Goal: Information Seeking & Learning: Learn about a topic

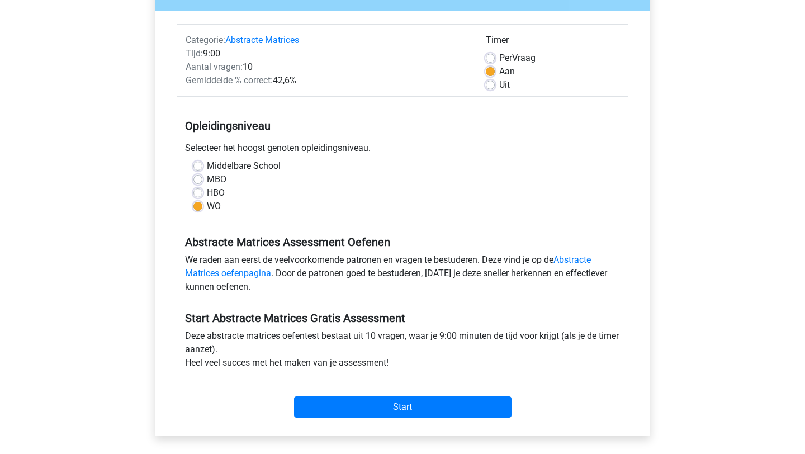
scroll to position [134, 0]
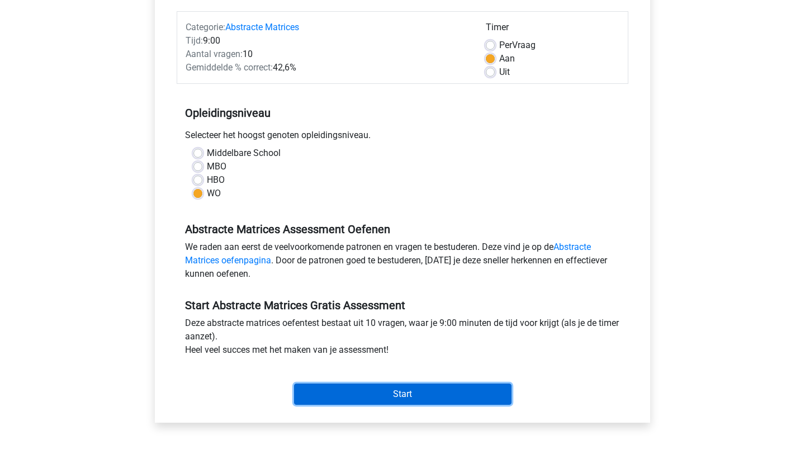
click at [386, 388] on input "Start" at bounding box center [403, 394] width 218 height 21
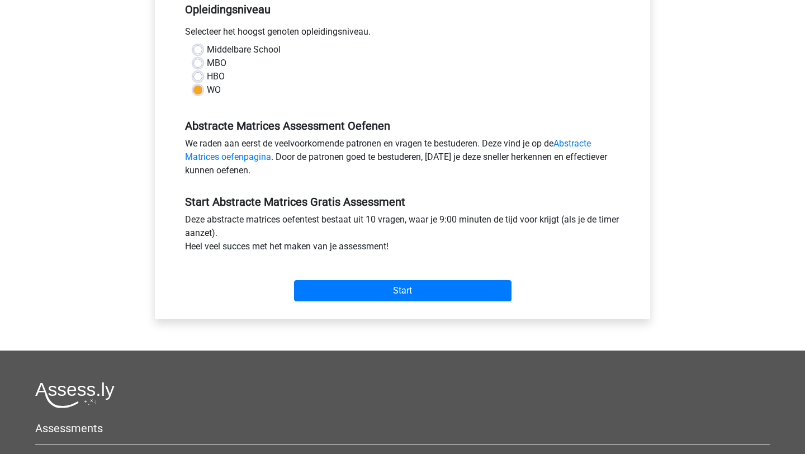
scroll to position [254, 0]
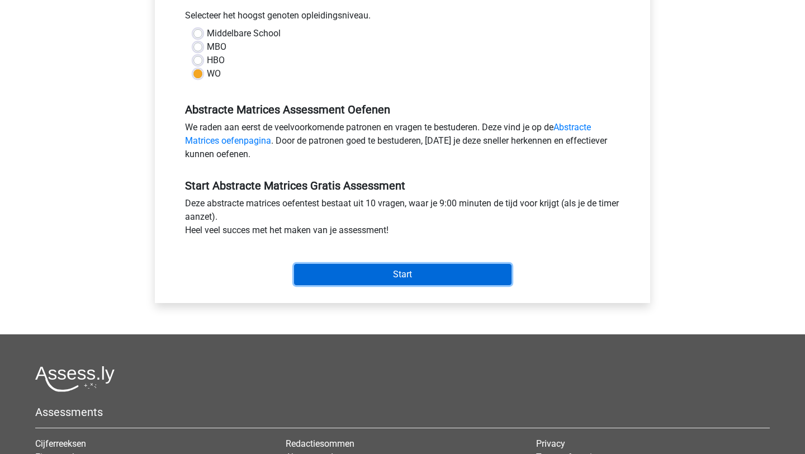
click at [400, 265] on input "Start" at bounding box center [403, 274] width 218 height 21
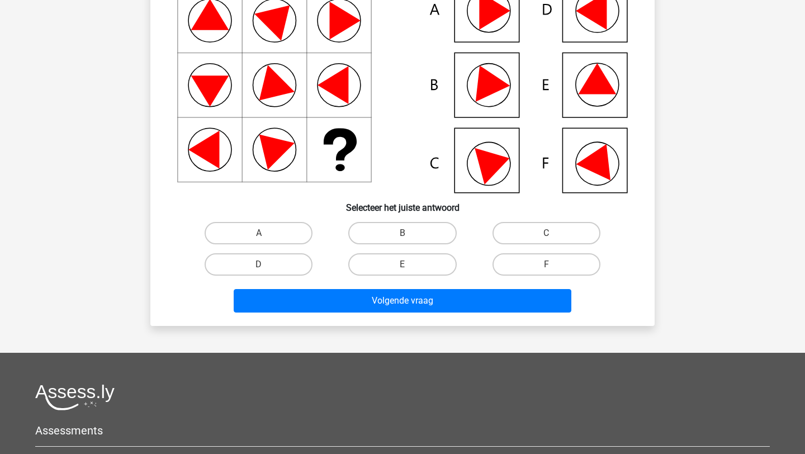
scroll to position [161, 0]
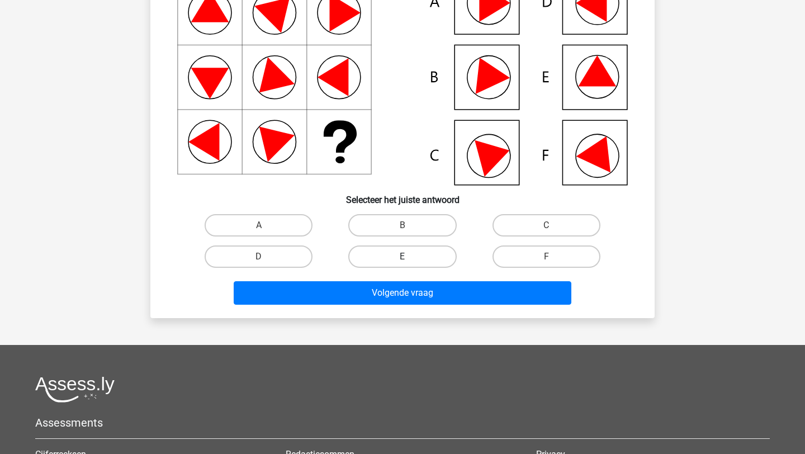
click at [393, 261] on label "E" at bounding box center [402, 257] width 108 height 22
click at [403, 261] on input "E" at bounding box center [406, 260] width 7 height 7
radio input "true"
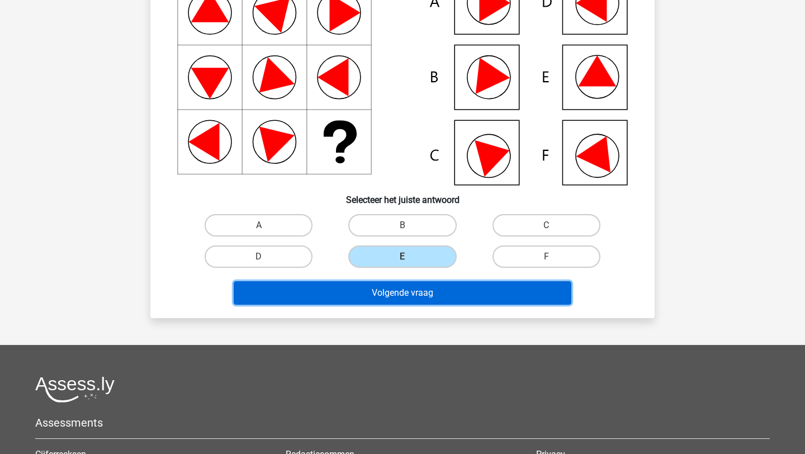
click at [398, 291] on button "Volgende vraag" at bounding box center [403, 292] width 338 height 23
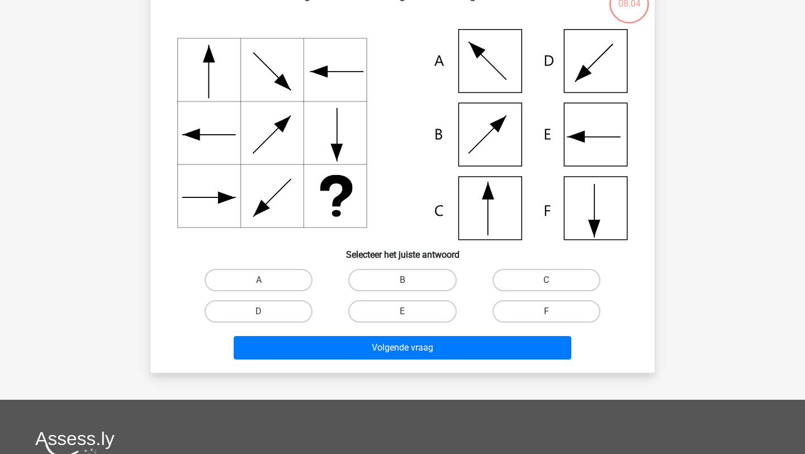
scroll to position [116, 0]
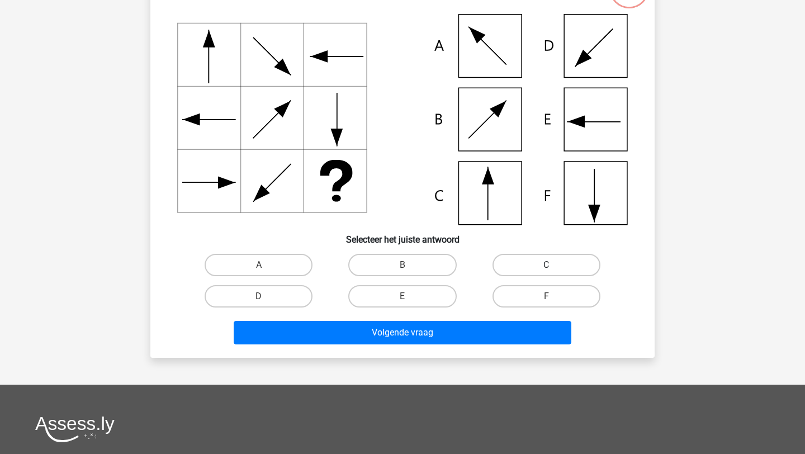
click at [563, 272] on label "C" at bounding box center [547, 265] width 108 height 22
click at [554, 272] on input "C" at bounding box center [549, 268] width 7 height 7
radio input "true"
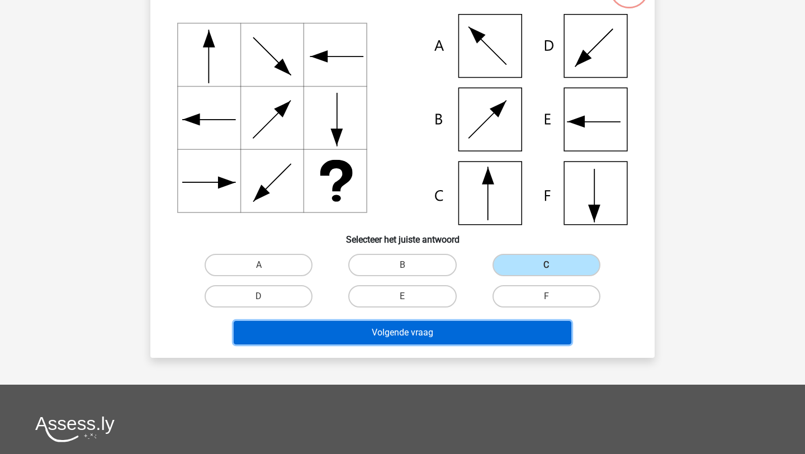
click at [517, 336] on button "Volgende vraag" at bounding box center [403, 332] width 338 height 23
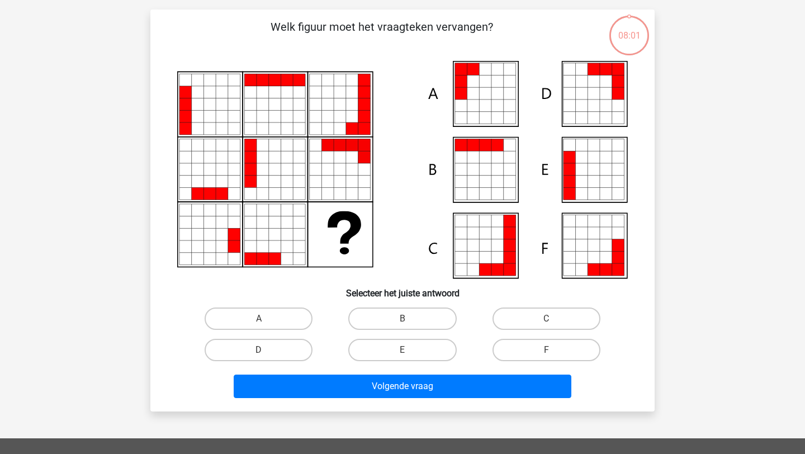
scroll to position [56, 0]
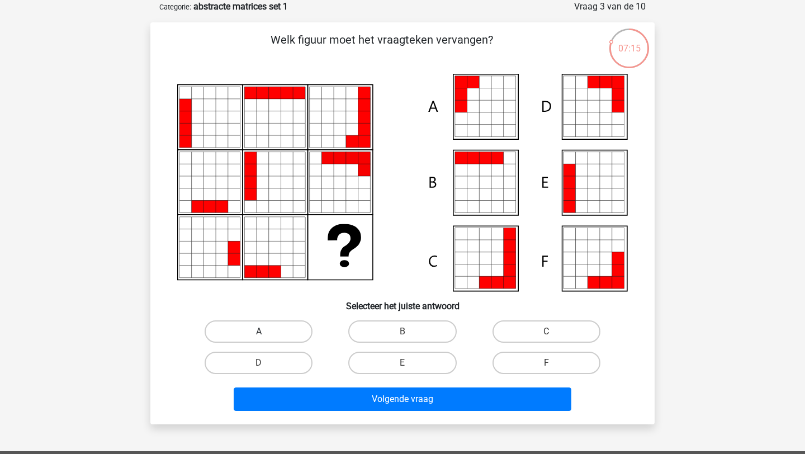
click at [261, 329] on label "A" at bounding box center [259, 331] width 108 height 22
click at [261, 332] on input "A" at bounding box center [262, 335] width 7 height 7
radio input "true"
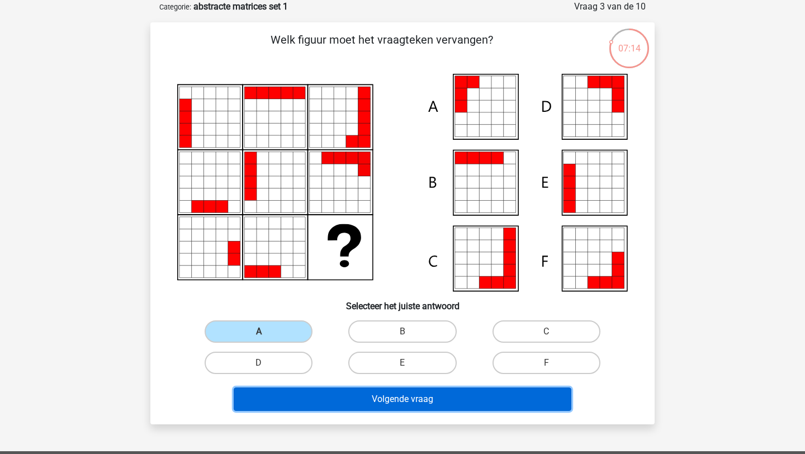
click at [337, 405] on button "Volgende vraag" at bounding box center [403, 399] width 338 height 23
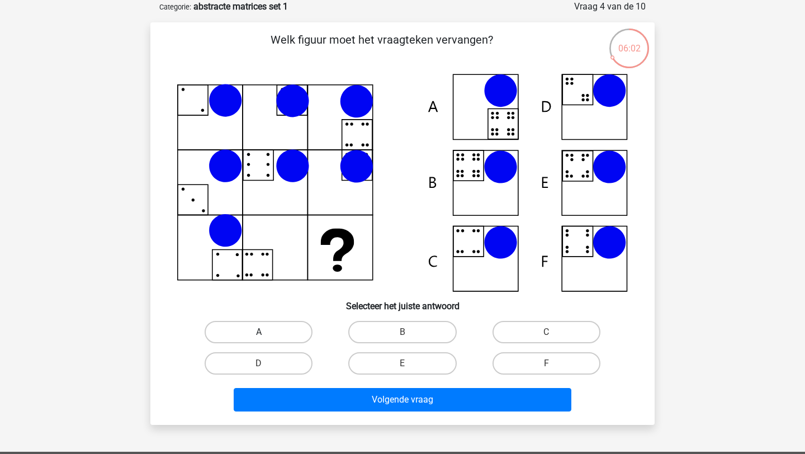
click at [280, 328] on label "A" at bounding box center [259, 332] width 108 height 22
click at [266, 332] on input "A" at bounding box center [262, 335] width 7 height 7
radio input "true"
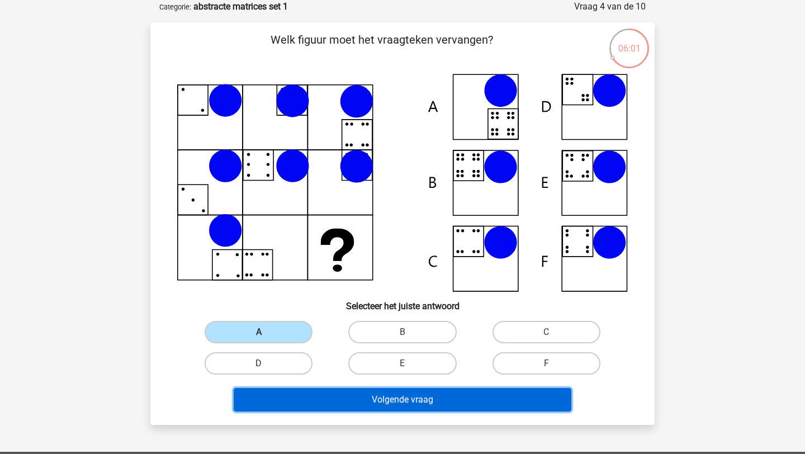
click at [406, 404] on button "Volgende vraag" at bounding box center [403, 399] width 338 height 23
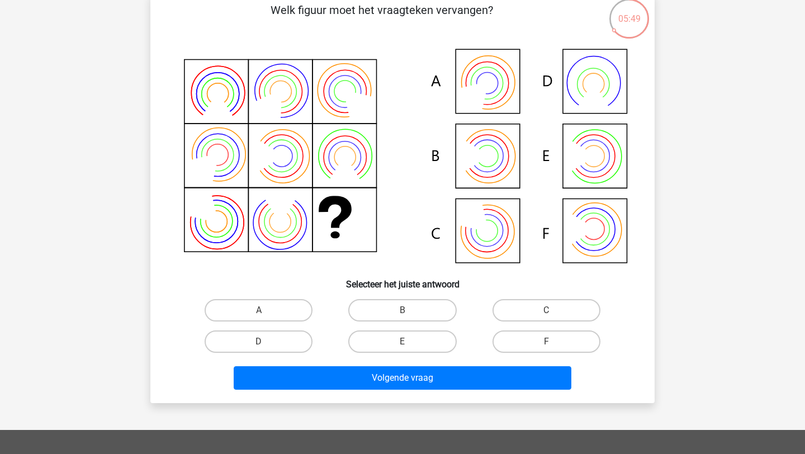
scroll to position [89, 0]
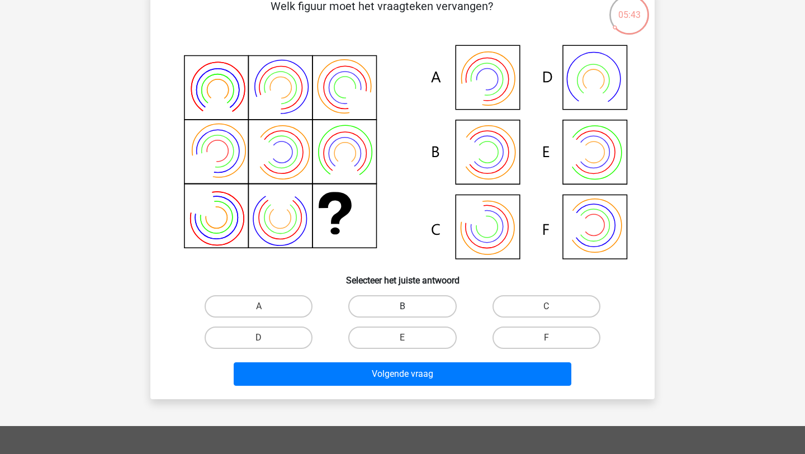
click at [392, 303] on label "B" at bounding box center [402, 306] width 108 height 22
click at [403, 307] on input "B" at bounding box center [406, 310] width 7 height 7
radio input "true"
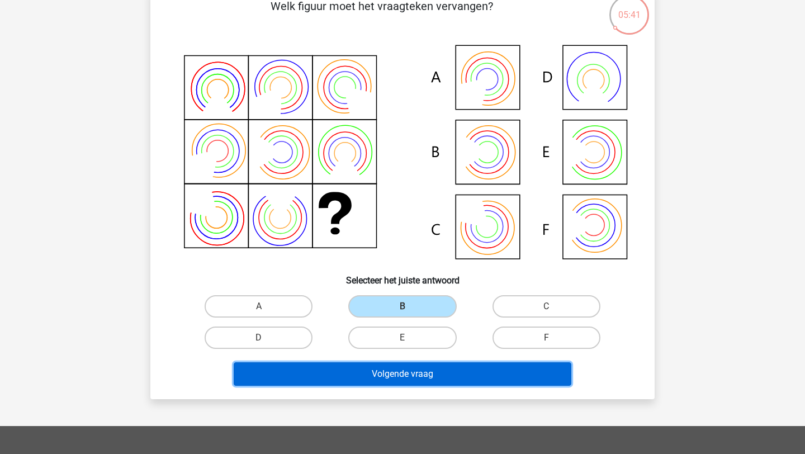
click at [393, 378] on button "Volgende vraag" at bounding box center [403, 373] width 338 height 23
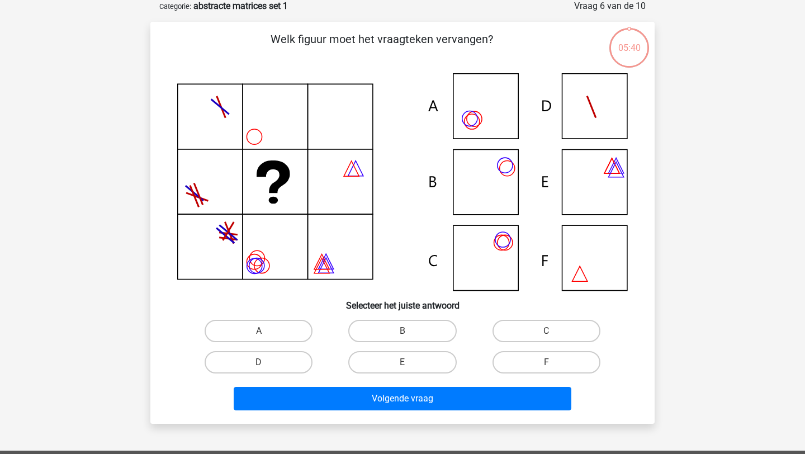
scroll to position [56, 0]
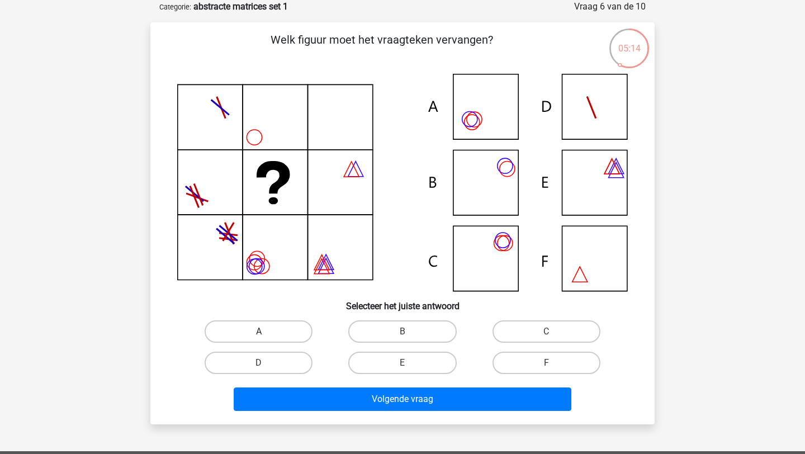
click at [281, 330] on label "A" at bounding box center [259, 331] width 108 height 22
click at [266, 332] on input "A" at bounding box center [262, 335] width 7 height 7
radio input "true"
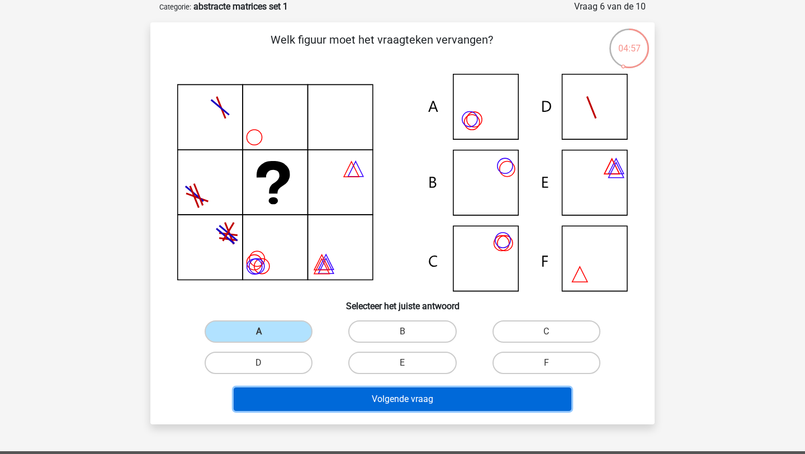
click at [357, 398] on button "Volgende vraag" at bounding box center [403, 399] width 338 height 23
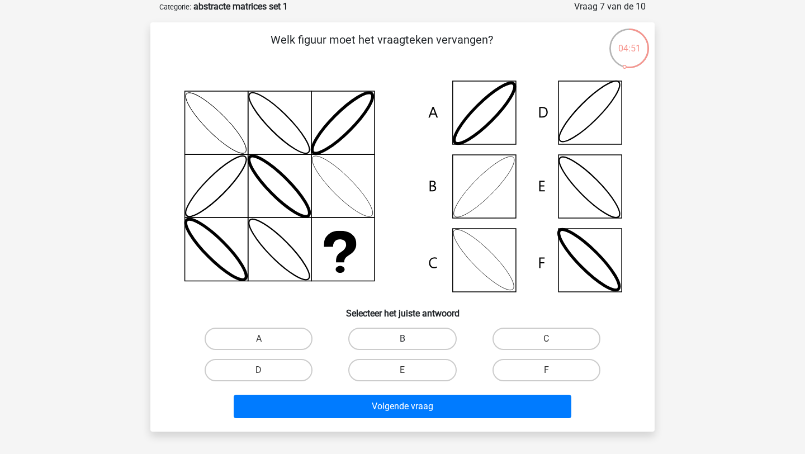
click at [365, 336] on label "B" at bounding box center [402, 339] width 108 height 22
click at [403, 339] on input "B" at bounding box center [406, 342] width 7 height 7
radio input "true"
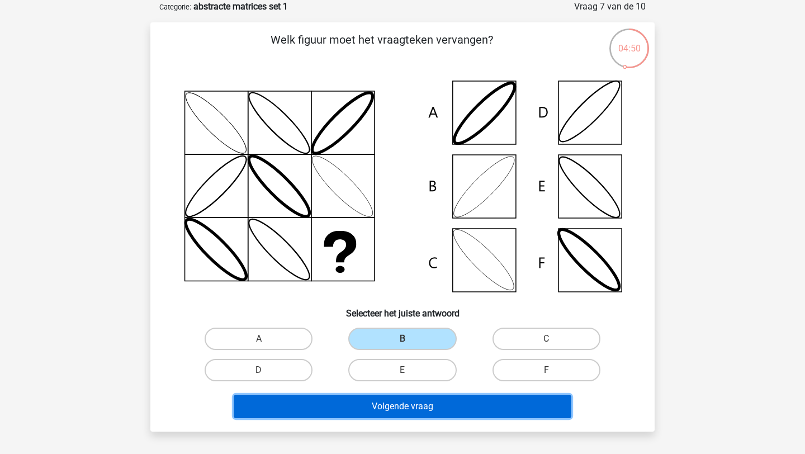
click at [376, 408] on button "Volgende vraag" at bounding box center [403, 406] width 338 height 23
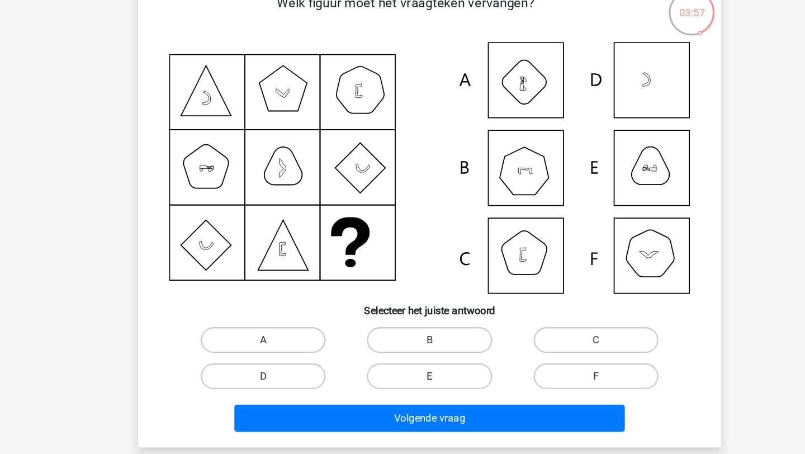
scroll to position [40, 0]
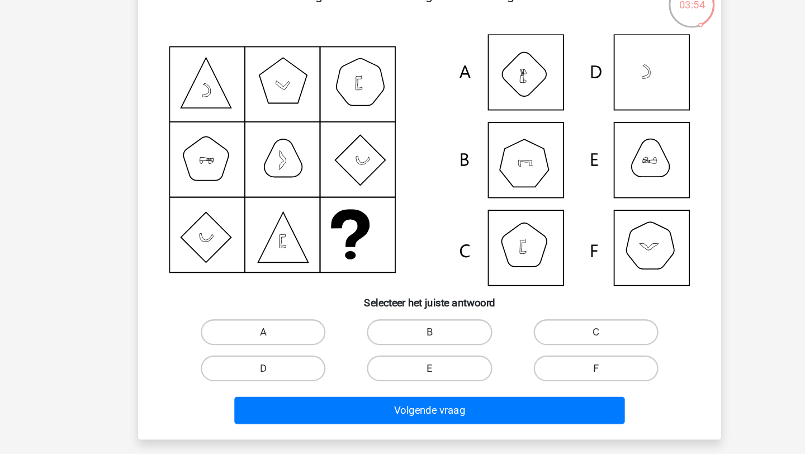
click at [546, 369] on label "F" at bounding box center [547, 378] width 108 height 22
click at [546, 379] on input "F" at bounding box center [549, 382] width 7 height 7
radio input "true"
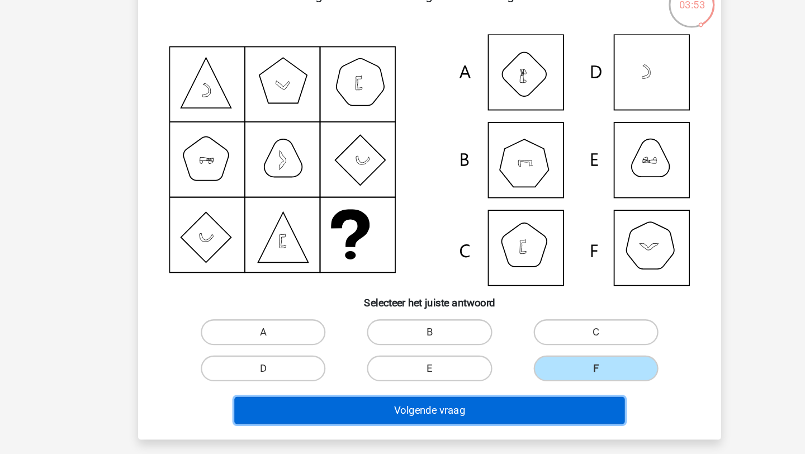
click at [517, 422] on button "Volgende vraag" at bounding box center [403, 414] width 338 height 23
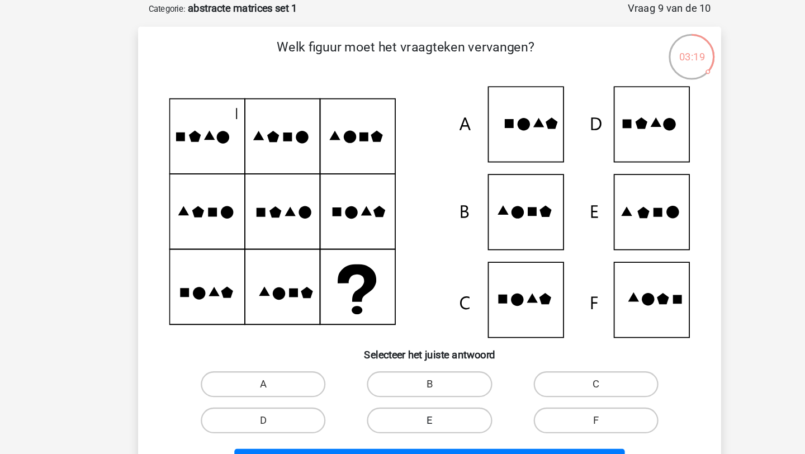
click at [365, 379] on label "E" at bounding box center [402, 378] width 108 height 22
click at [403, 379] on input "E" at bounding box center [406, 382] width 7 height 7
radio input "true"
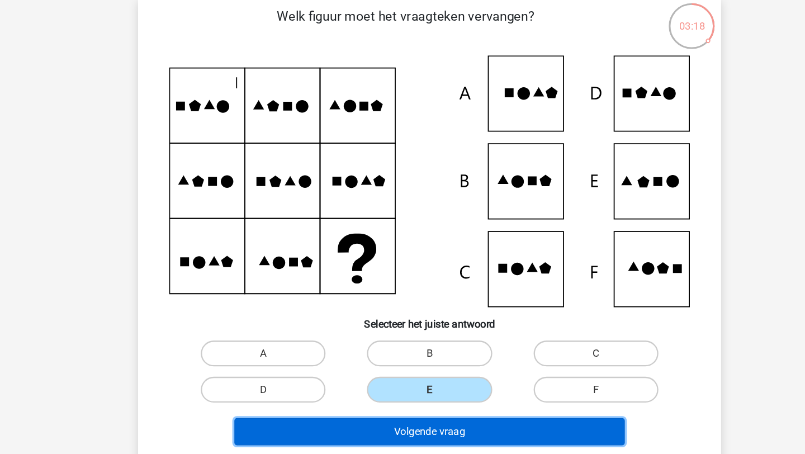
click at [364, 411] on button "Volgende vraag" at bounding box center [403, 414] width 338 height 23
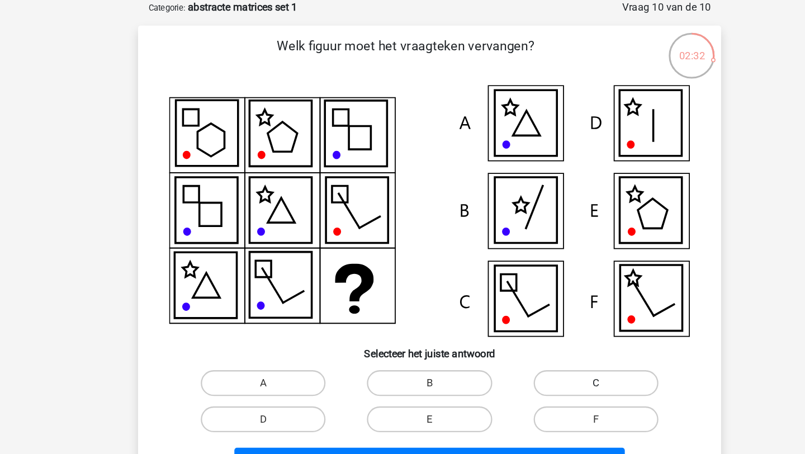
click at [546, 357] on label "C" at bounding box center [547, 347] width 108 height 22
click at [546, 355] on input "C" at bounding box center [549, 350] width 7 height 7
radio input "true"
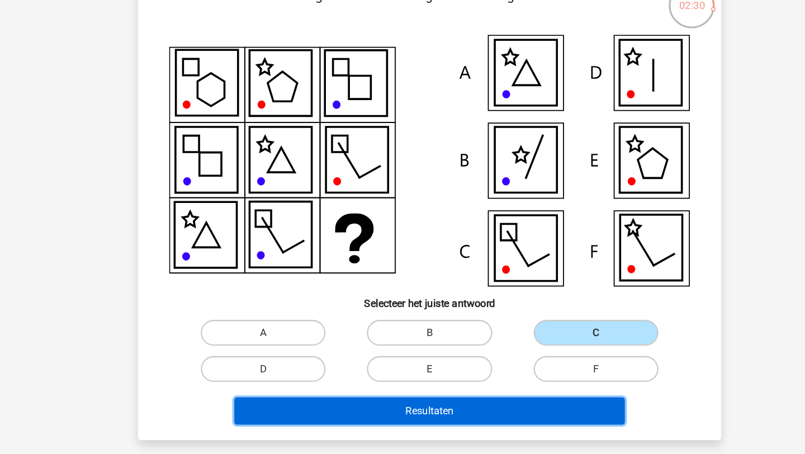
click at [532, 423] on button "Resultaten" at bounding box center [403, 414] width 338 height 23
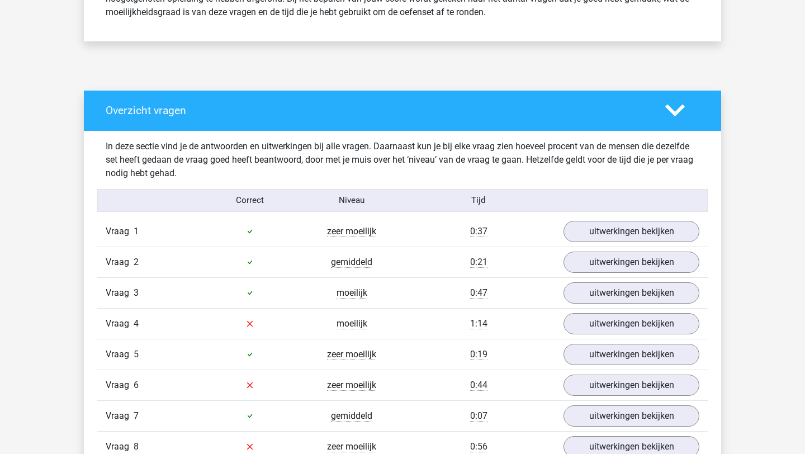
scroll to position [541, 0]
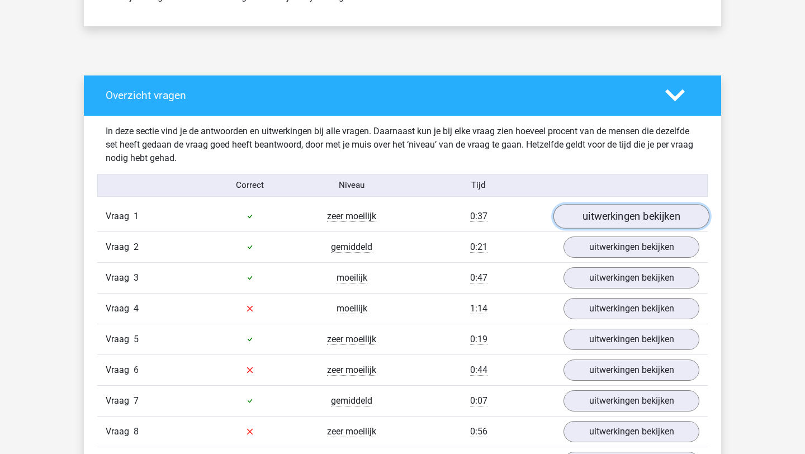
click at [604, 214] on link "uitwerkingen bekijken" at bounding box center [632, 216] width 156 height 25
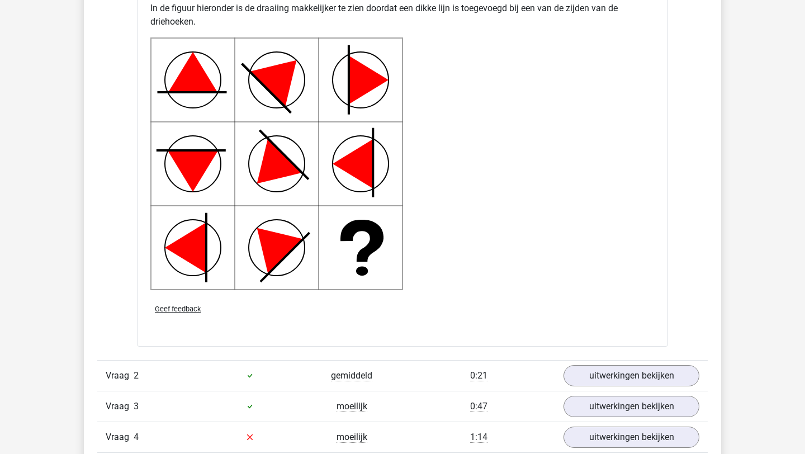
scroll to position [1354, 0]
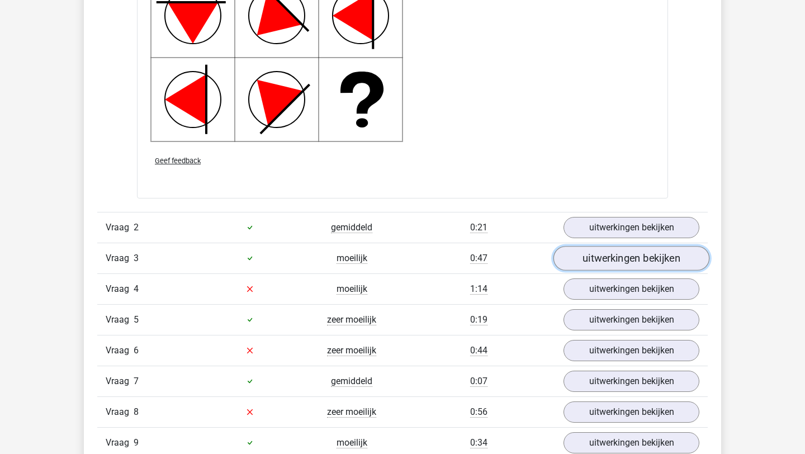
click at [639, 248] on link "uitwerkingen bekijken" at bounding box center [632, 258] width 156 height 25
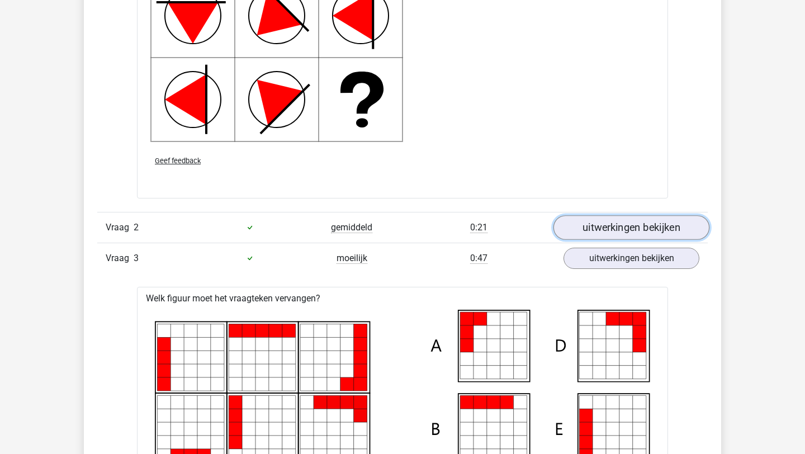
click at [636, 219] on link "uitwerkingen bekijken" at bounding box center [632, 227] width 156 height 25
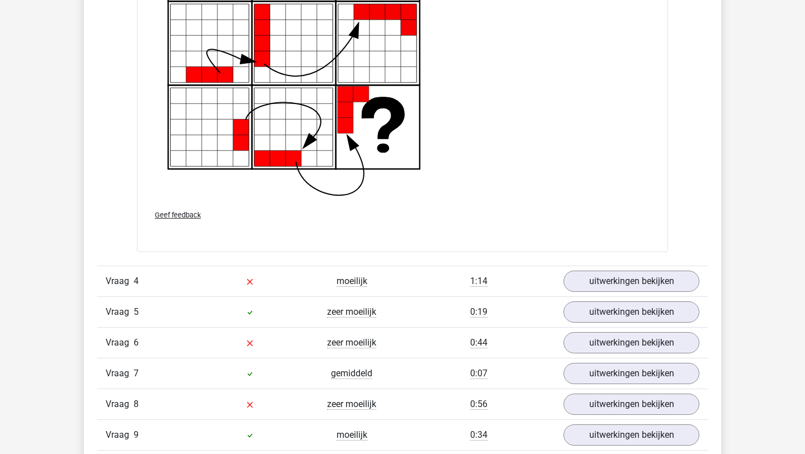
scroll to position [3029, 0]
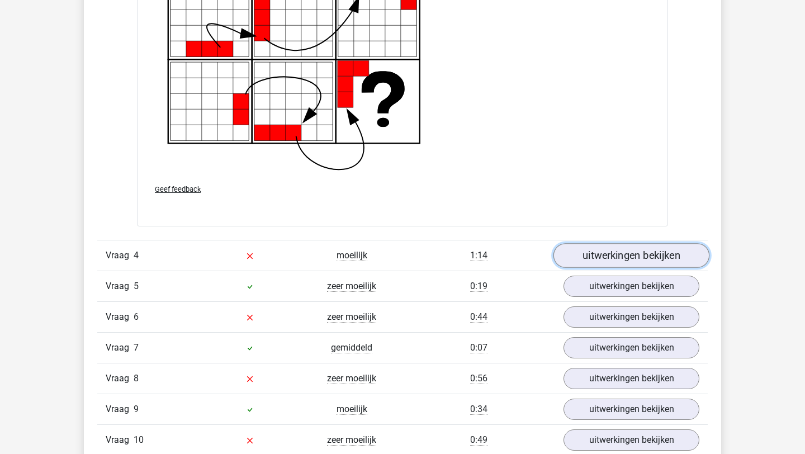
click at [596, 260] on link "uitwerkingen bekijken" at bounding box center [632, 255] width 156 height 25
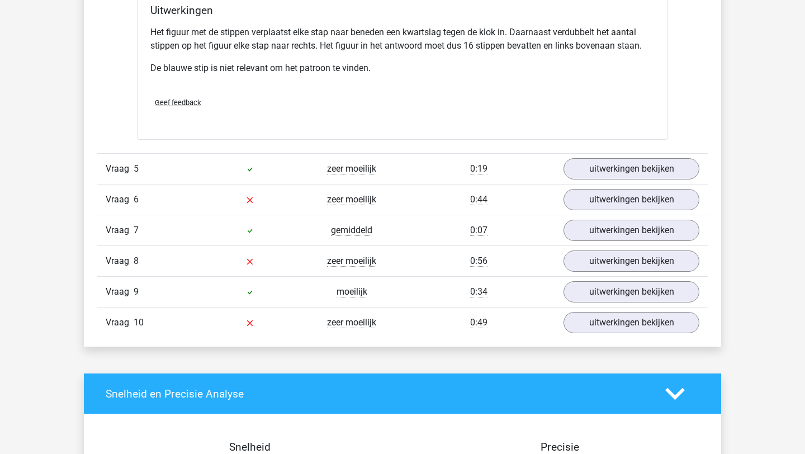
scroll to position [3705, 0]
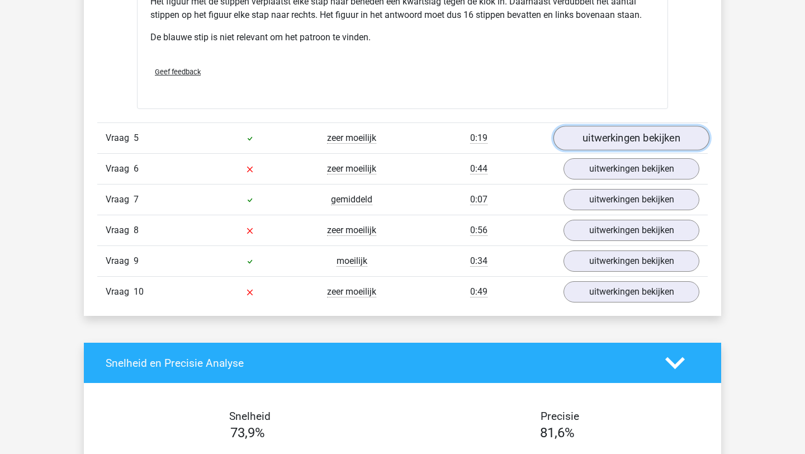
click at [568, 134] on link "uitwerkingen bekijken" at bounding box center [632, 138] width 156 height 25
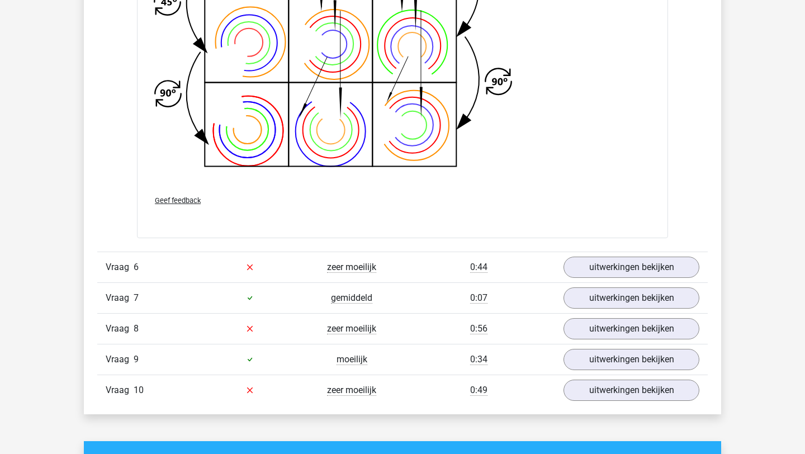
scroll to position [4436, 0]
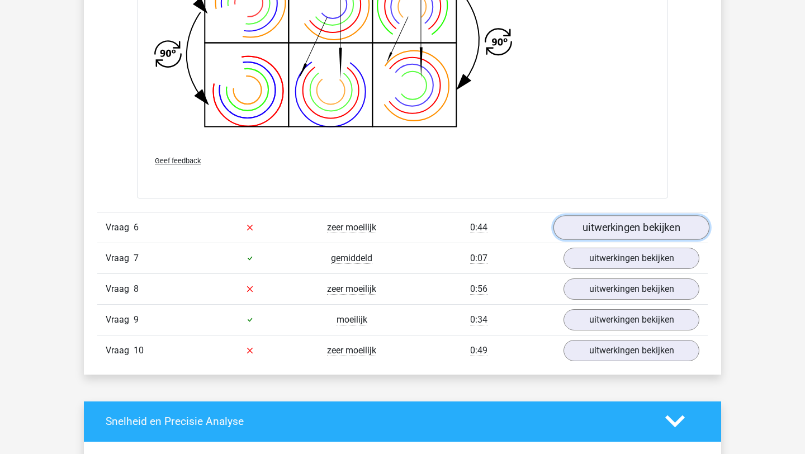
click at [630, 225] on link "uitwerkingen bekijken" at bounding box center [632, 227] width 156 height 25
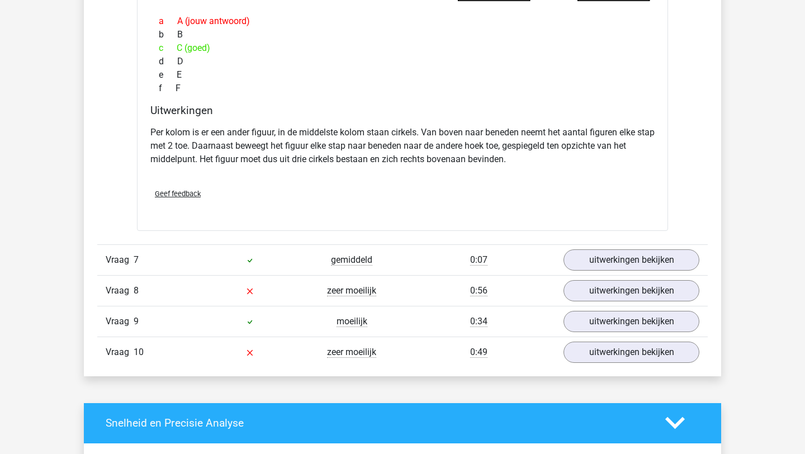
scroll to position [4954, 0]
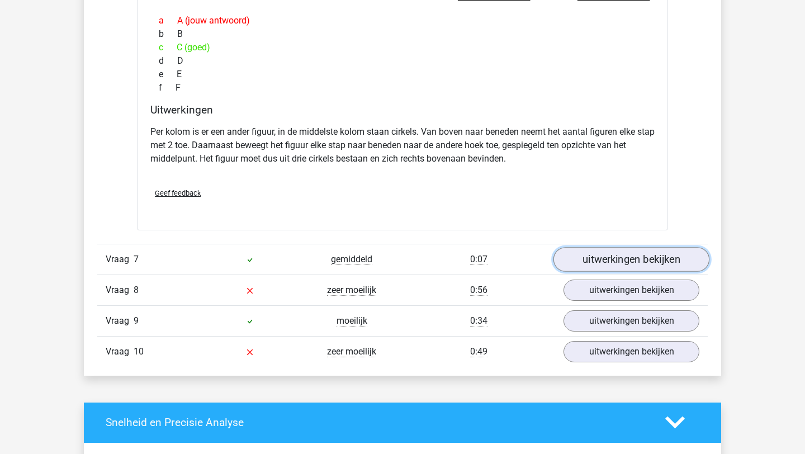
click at [579, 266] on link "uitwerkingen bekijken" at bounding box center [632, 259] width 156 height 25
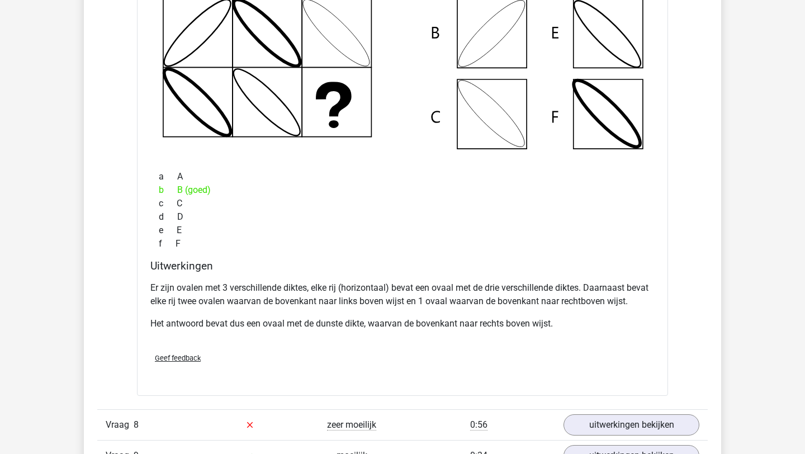
scroll to position [5560, 0]
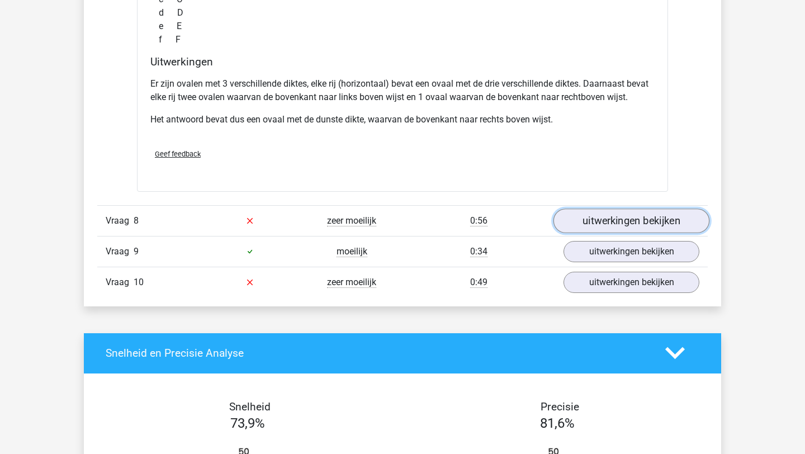
click at [601, 219] on link "uitwerkingen bekijken" at bounding box center [632, 221] width 156 height 25
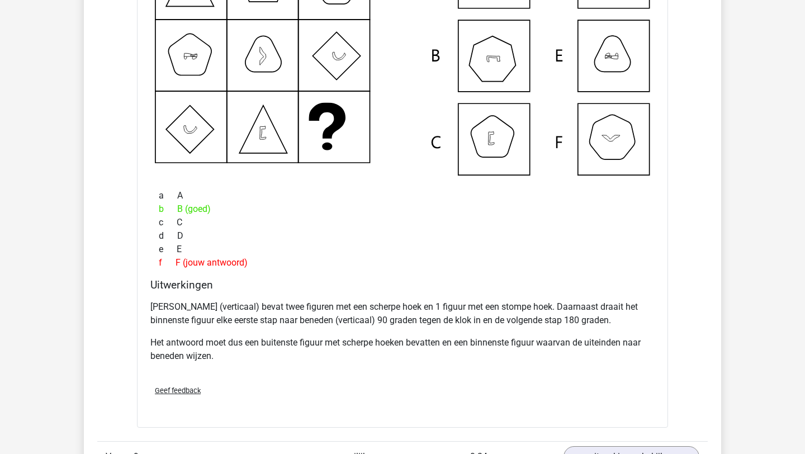
scroll to position [5900, 0]
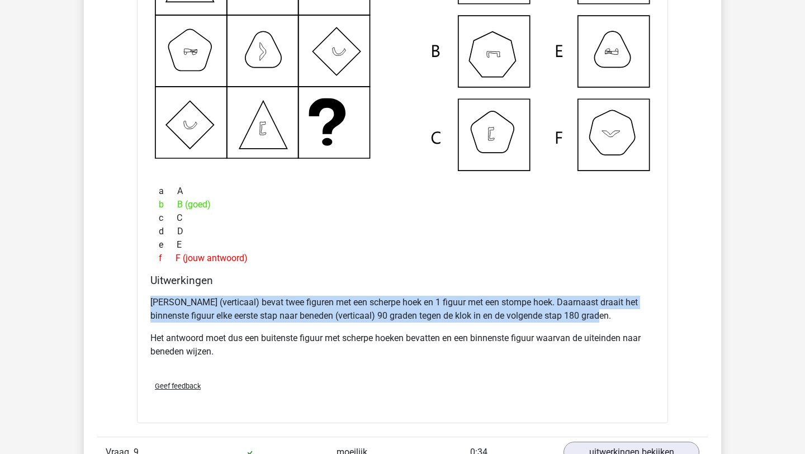
drag, startPoint x: 151, startPoint y: 301, endPoint x: 616, endPoint y: 317, distance: 465.6
click at [616, 317] on p "Elke kolom (verticaal) bevat twee figuren met een scherpe hoek en 1 figuur met …" at bounding box center [402, 309] width 504 height 27
drag, startPoint x: 152, startPoint y: 299, endPoint x: 630, endPoint y: 310, distance: 478.3
click at [630, 311] on p "Elke kolom (verticaal) bevat twee figuren met een scherpe hoek en 1 figuur met …" at bounding box center [402, 309] width 504 height 27
copy p "Elke kolom (verticaal) bevat twee figuren met een scherpe hoek en 1 figuur met …"
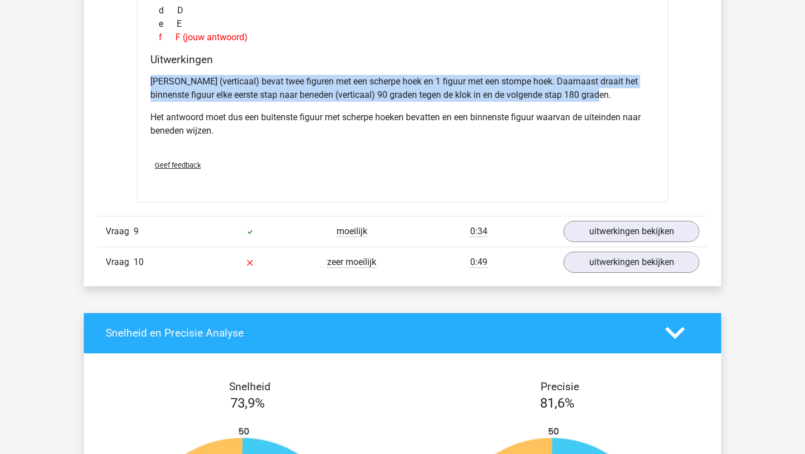
scroll to position [6138, 0]
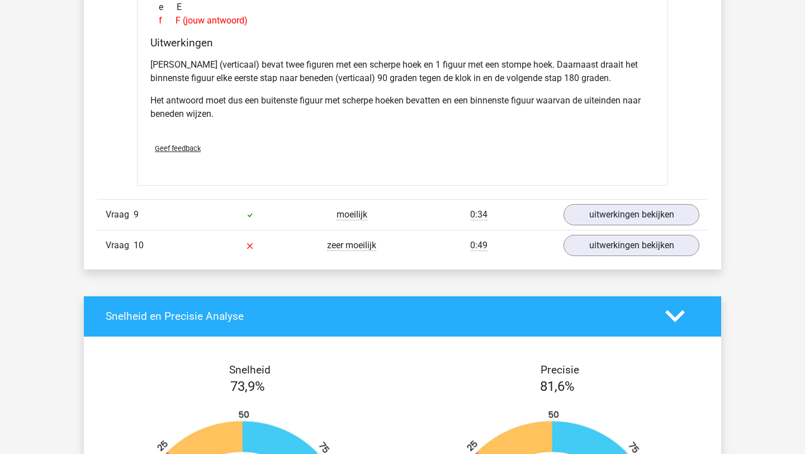
click at [607, 227] on div "Vraag 9 moeilijk 0:34 uitwerkingen bekijken" at bounding box center [402, 214] width 611 height 31
click at [611, 213] on link "uitwerkingen bekijken" at bounding box center [632, 214] width 156 height 25
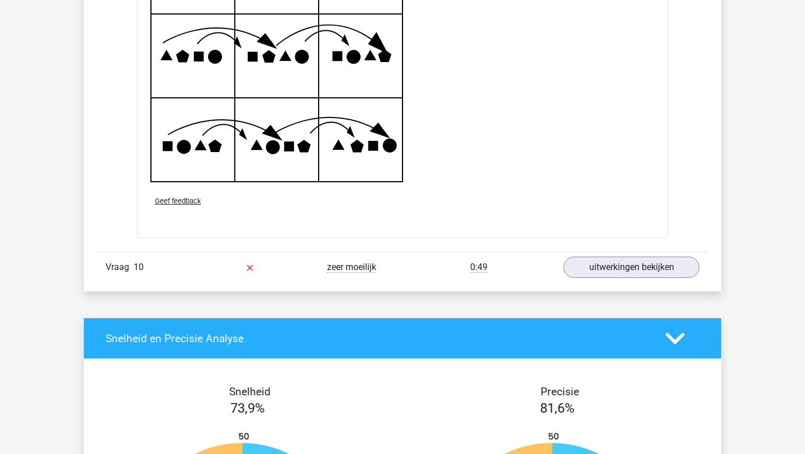
scroll to position [6867, 0]
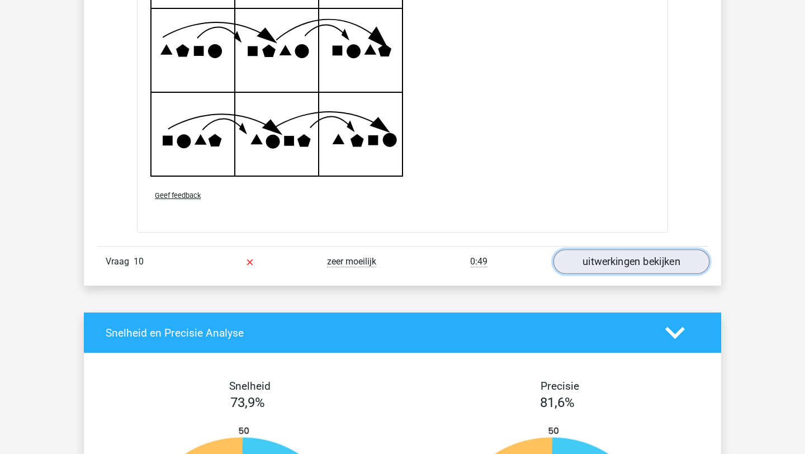
click at [636, 266] on link "uitwerkingen bekijken" at bounding box center [632, 261] width 156 height 25
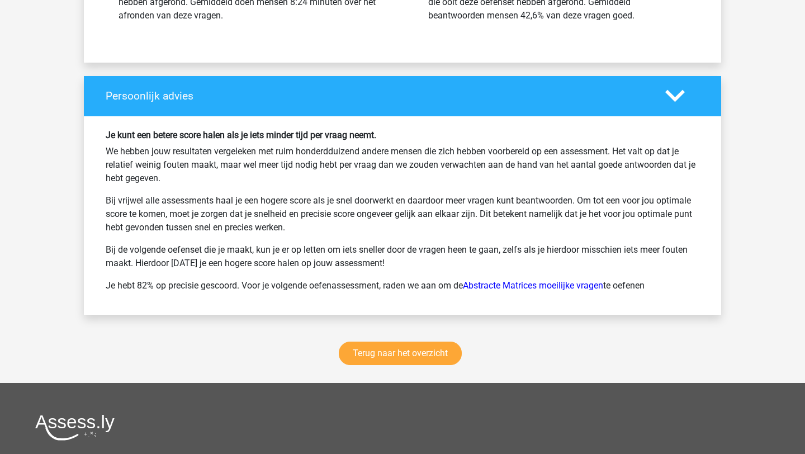
scroll to position [8042, 0]
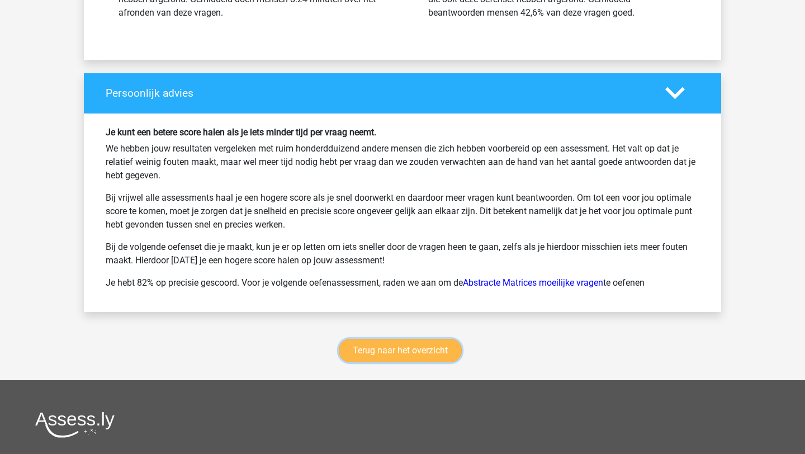
click at [410, 353] on link "Terug naar het overzicht" at bounding box center [400, 350] width 123 height 23
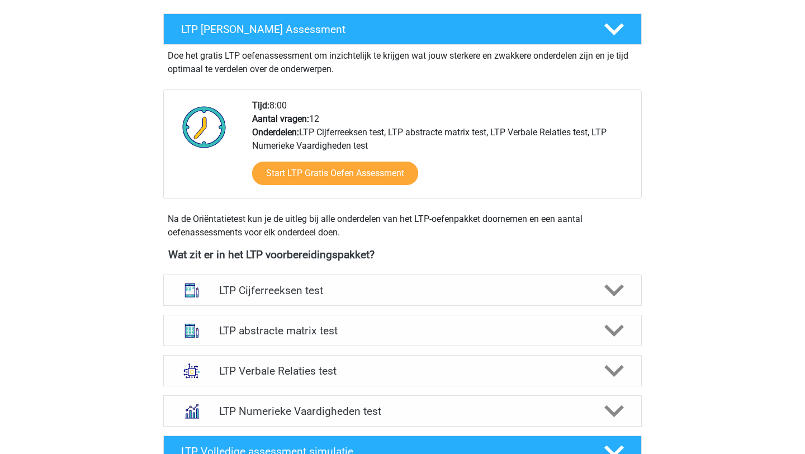
scroll to position [204, 0]
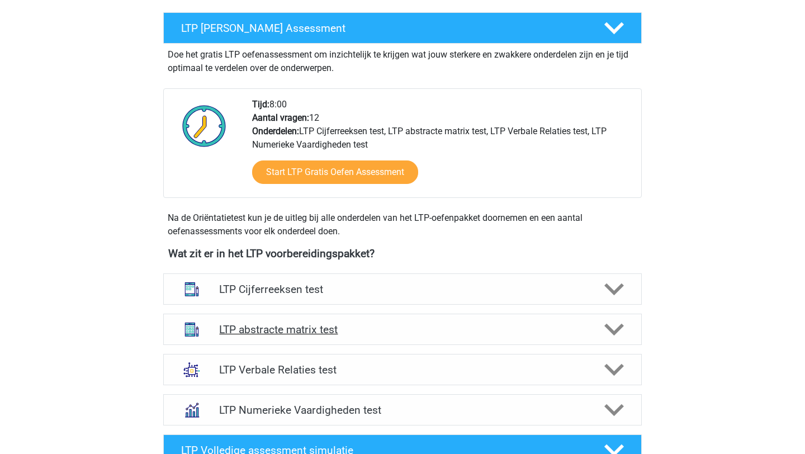
click at [608, 321] on icon at bounding box center [615, 330] width 20 height 20
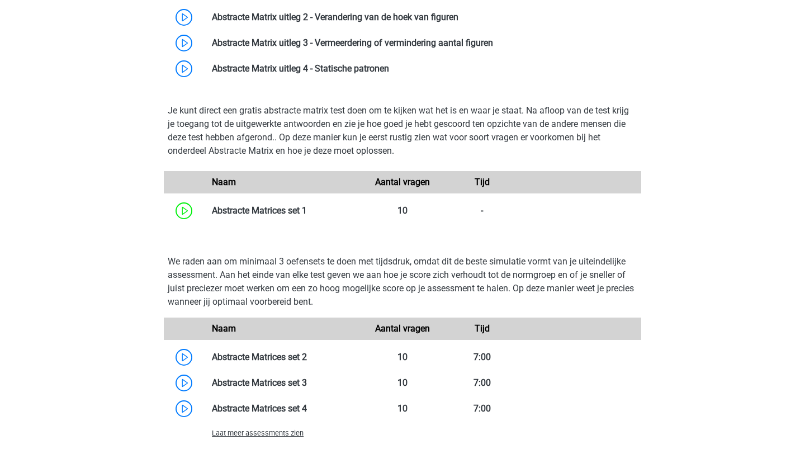
scroll to position [667, 0]
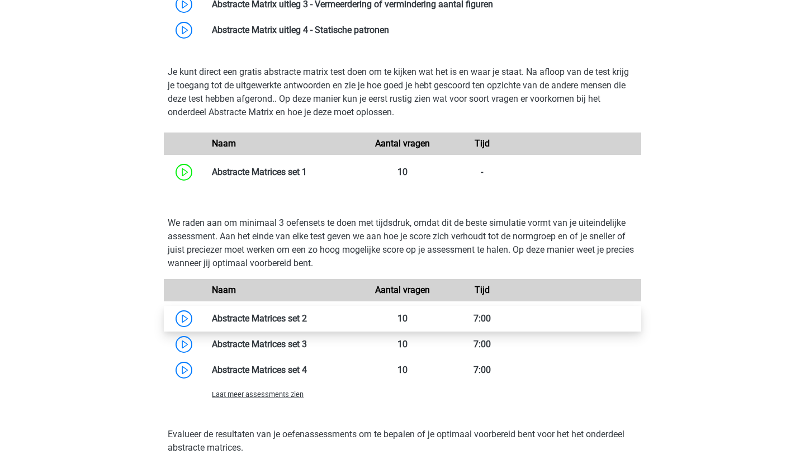
click at [307, 317] on link at bounding box center [307, 318] width 0 height 11
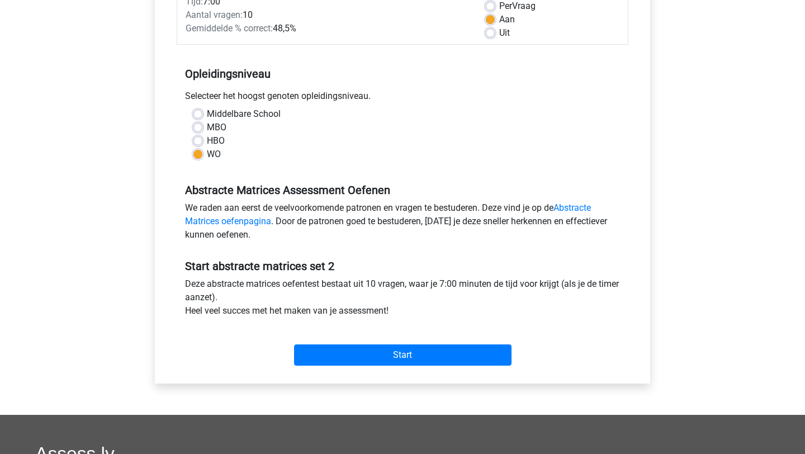
scroll to position [184, 0]
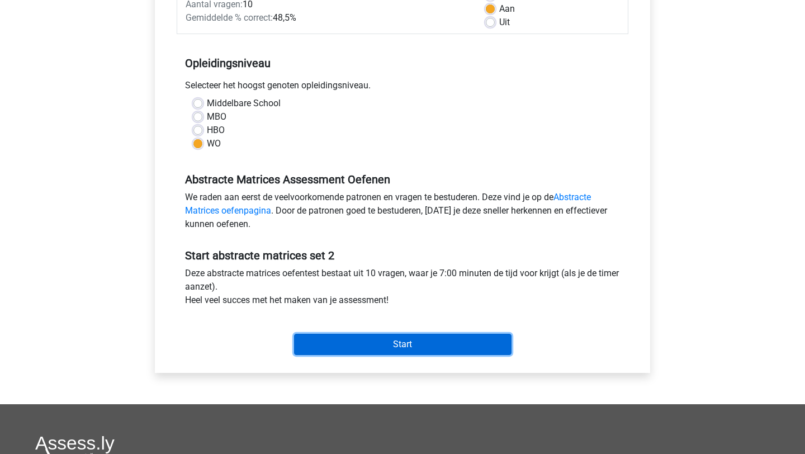
click at [332, 345] on input "Start" at bounding box center [403, 344] width 218 height 21
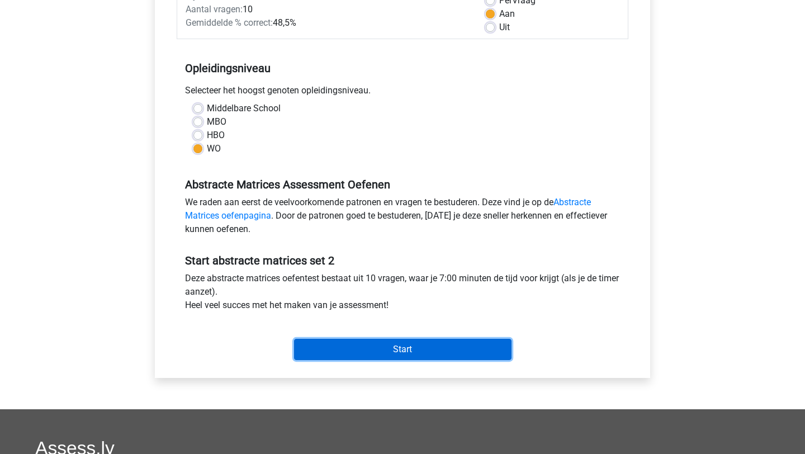
scroll to position [246, 0]
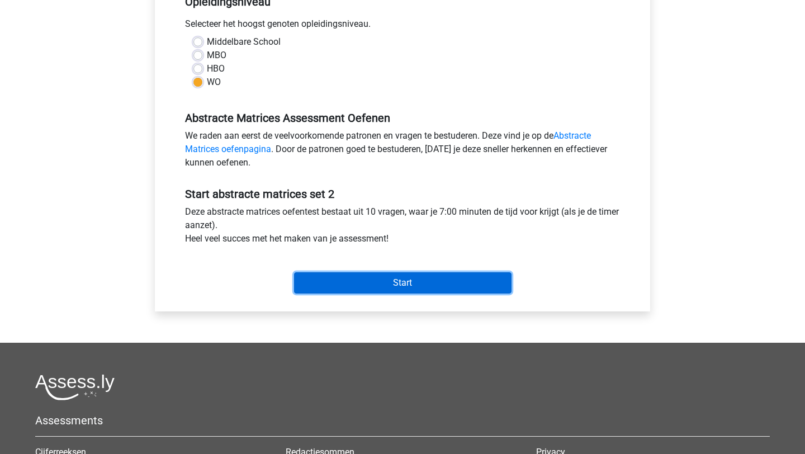
click at [392, 276] on input "Start" at bounding box center [403, 282] width 218 height 21
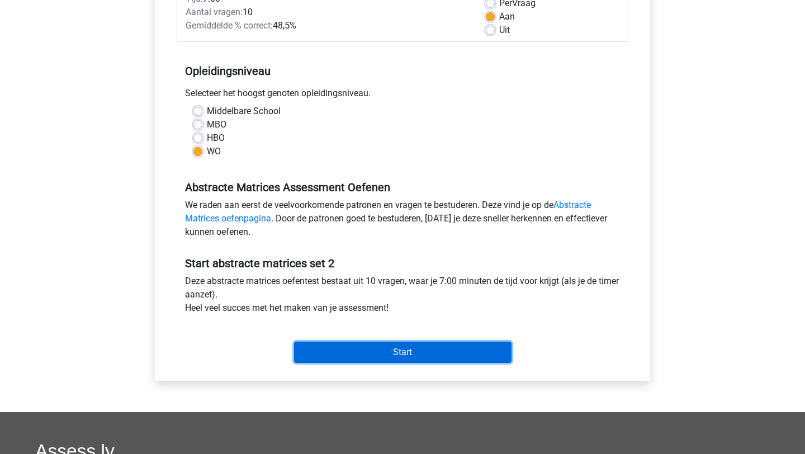
scroll to position [177, 0]
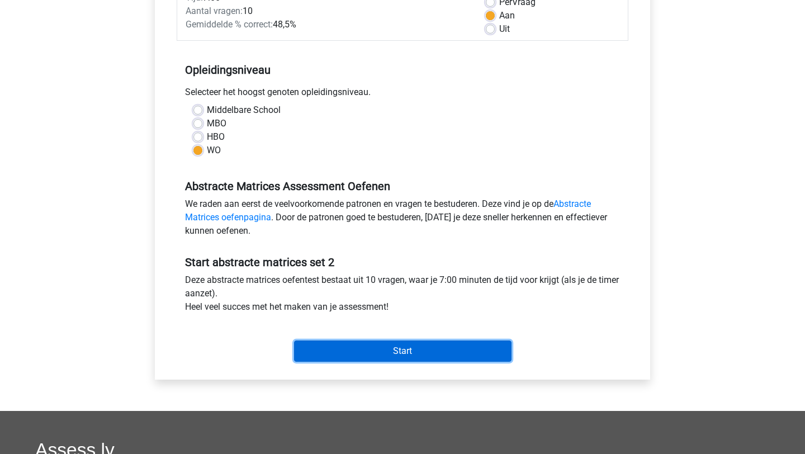
click at [386, 345] on input "Start" at bounding box center [403, 351] width 218 height 21
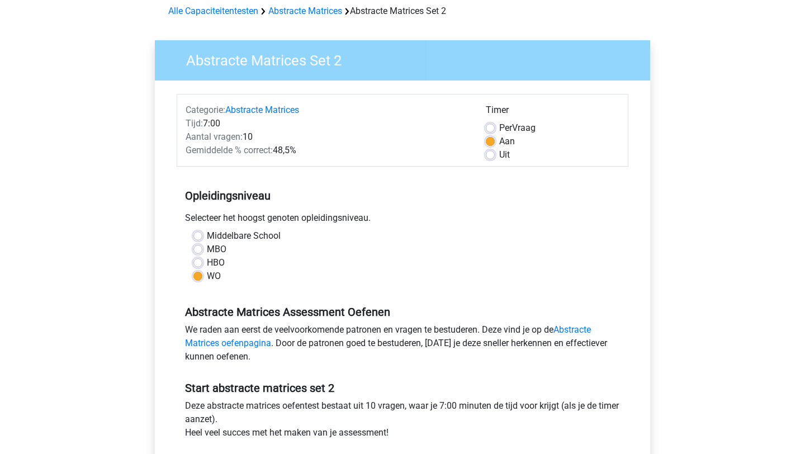
scroll to position [53, 0]
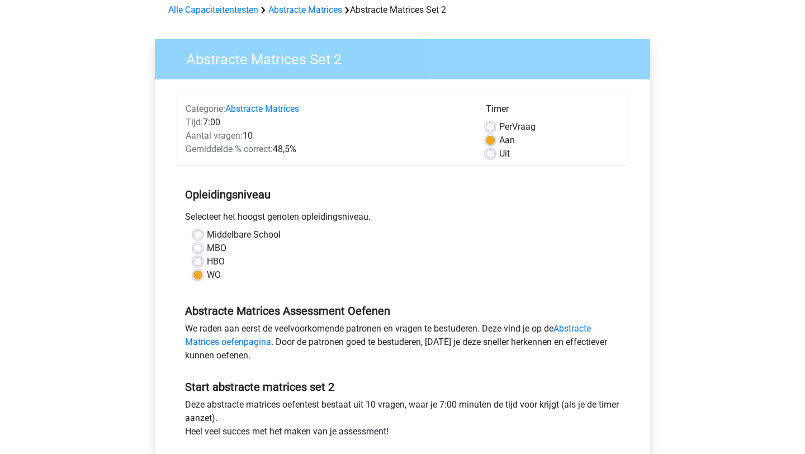
click at [499, 129] on label "Per Vraag" at bounding box center [517, 126] width 36 height 13
click at [494, 129] on input "Per Vraag" at bounding box center [490, 125] width 9 height 11
radio input "true"
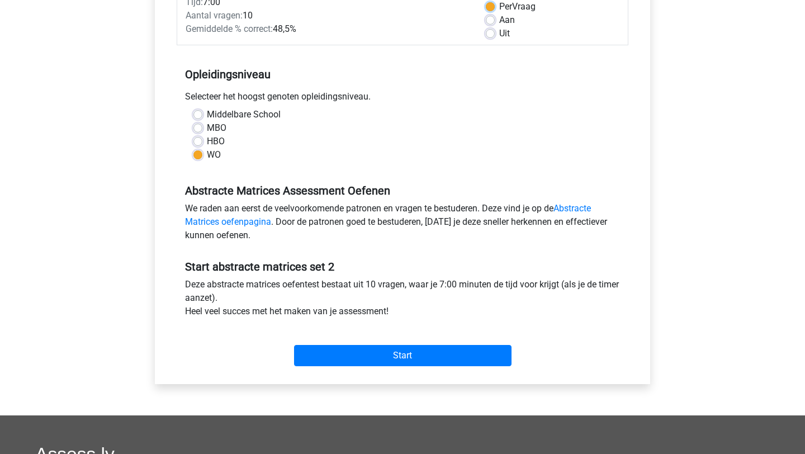
scroll to position [175, 0]
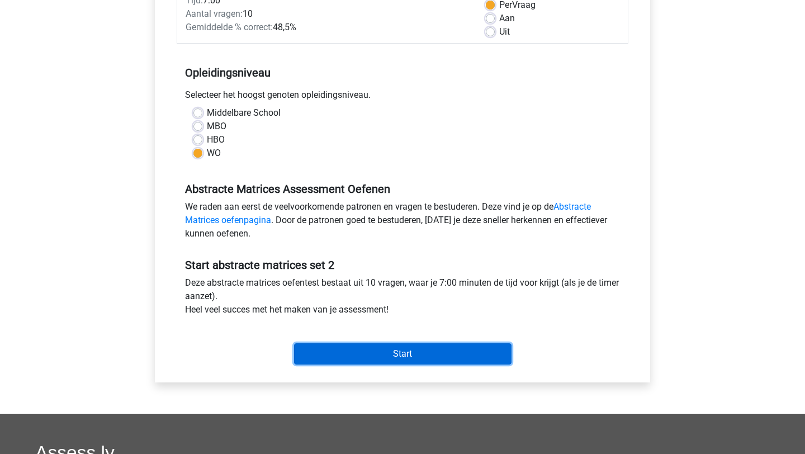
click at [435, 351] on input "Start" at bounding box center [403, 353] width 218 height 21
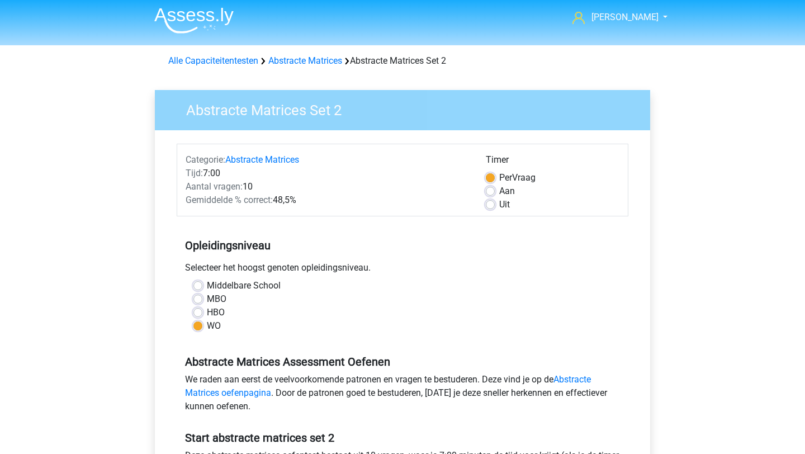
scroll to position [0, 0]
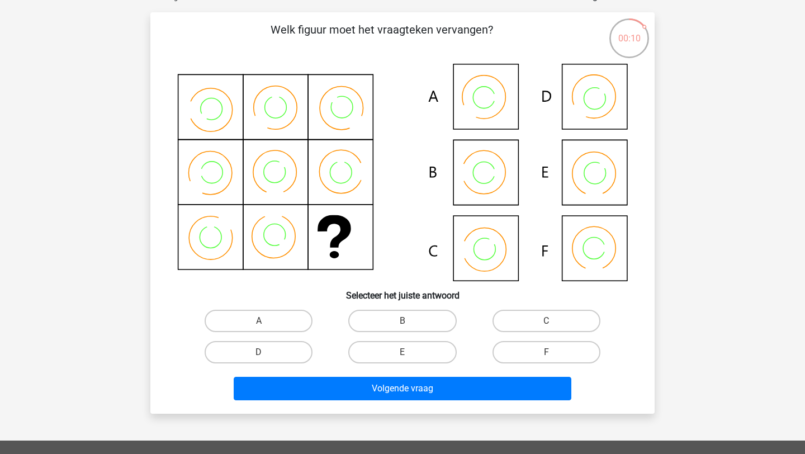
scroll to position [76, 0]
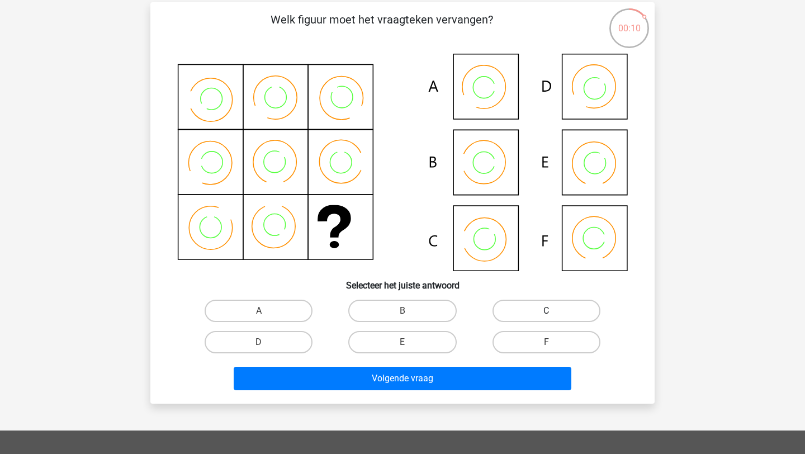
click at [539, 307] on label "C" at bounding box center [547, 311] width 108 height 22
click at [546, 311] on input "C" at bounding box center [549, 314] width 7 height 7
radio input "true"
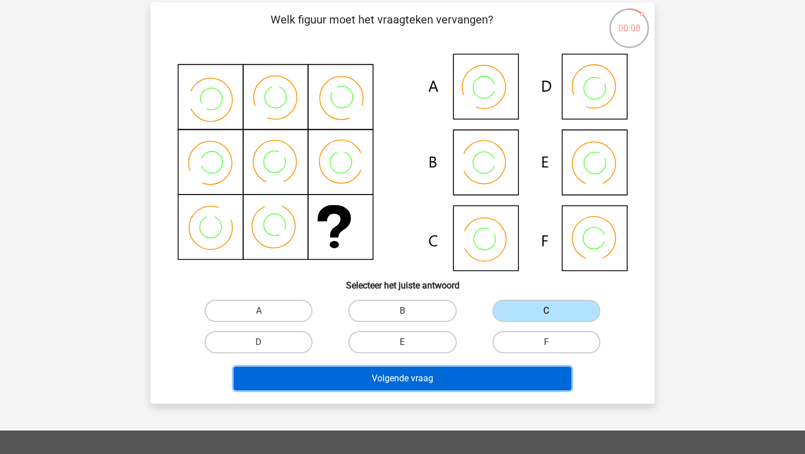
click at [489, 374] on button "Volgende vraag" at bounding box center [403, 378] width 338 height 23
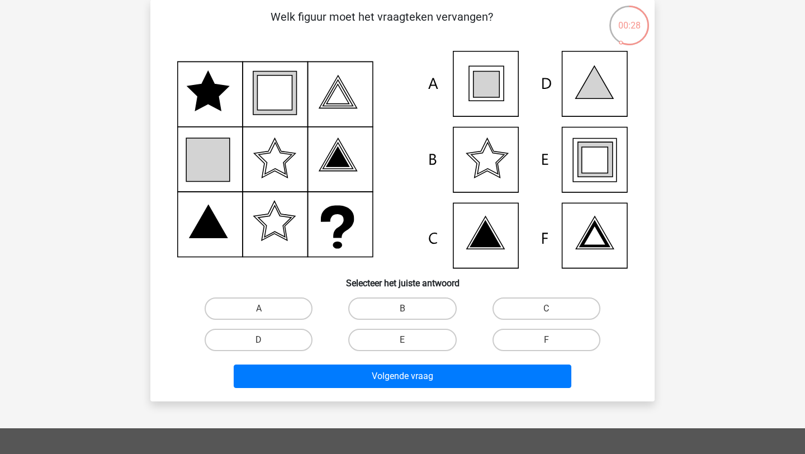
scroll to position [115, 0]
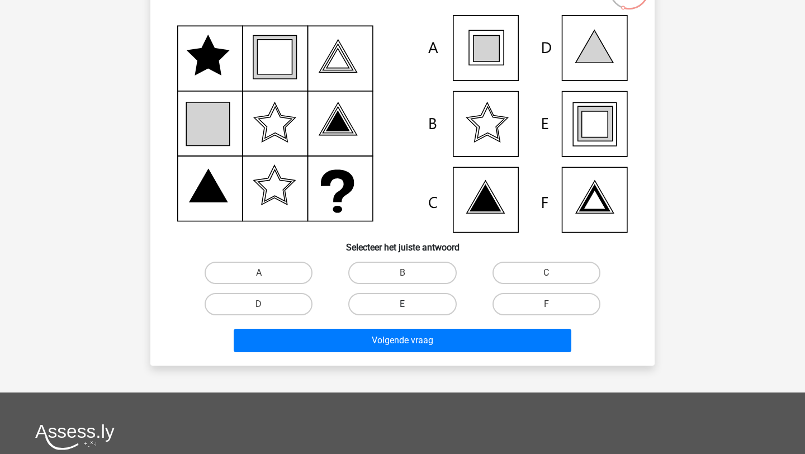
click at [416, 301] on label "E" at bounding box center [402, 304] width 108 height 22
click at [410, 304] on input "E" at bounding box center [406, 307] width 7 height 7
radio input "true"
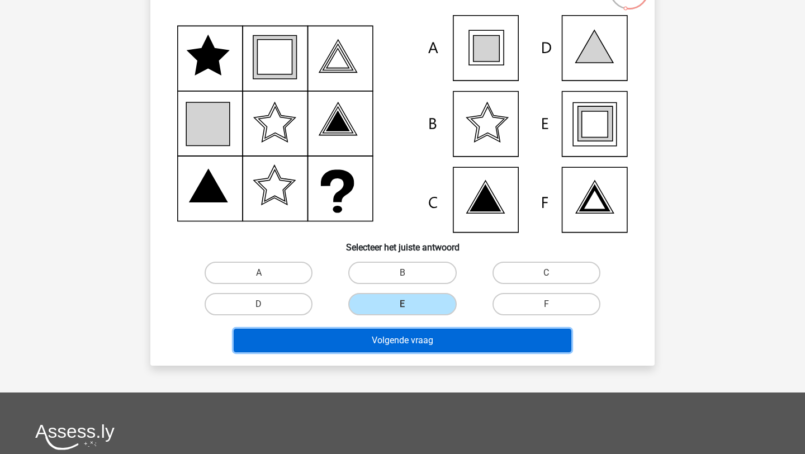
click at [418, 334] on button "Volgende vraag" at bounding box center [403, 340] width 338 height 23
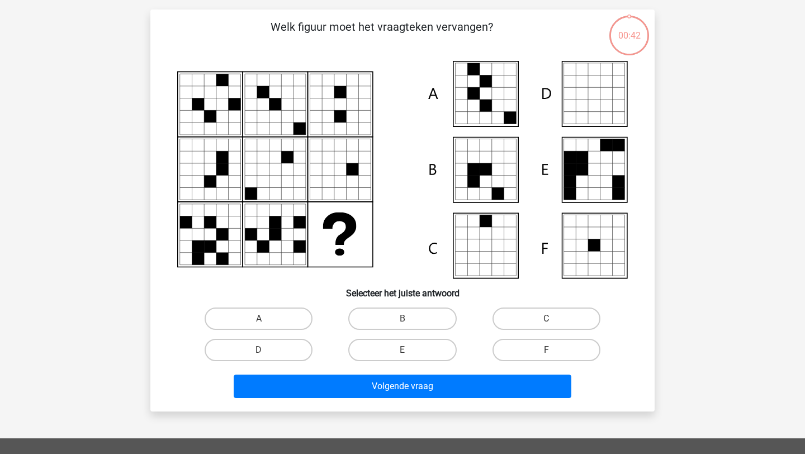
scroll to position [56, 0]
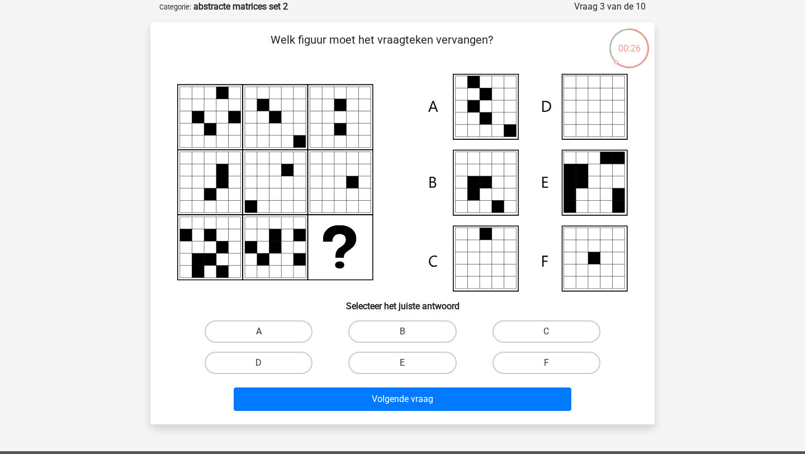
click at [277, 328] on label "A" at bounding box center [259, 331] width 108 height 22
click at [266, 332] on input "A" at bounding box center [262, 335] width 7 height 7
radio input "true"
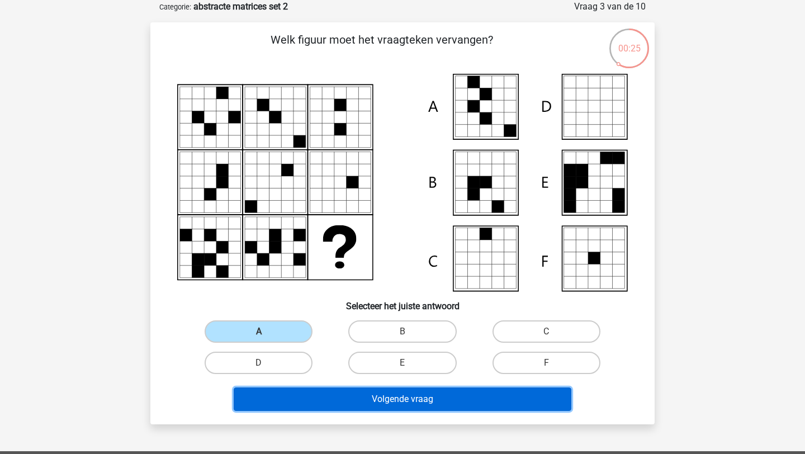
click at [356, 394] on button "Volgende vraag" at bounding box center [403, 399] width 338 height 23
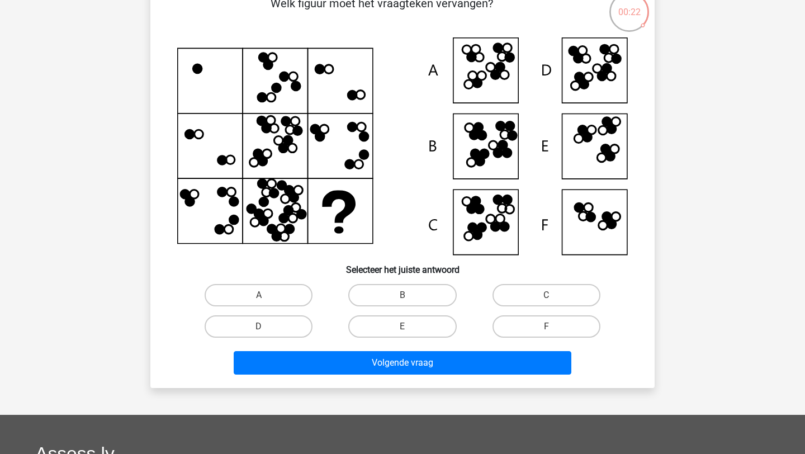
scroll to position [93, 0]
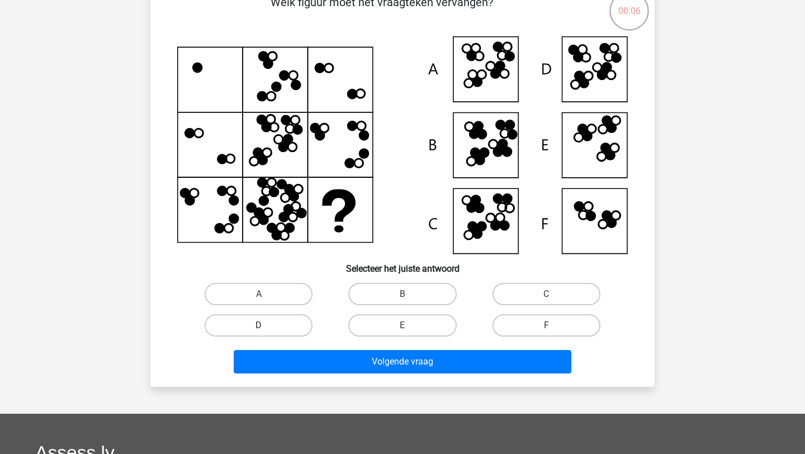
click at [296, 328] on label "D" at bounding box center [259, 325] width 108 height 22
click at [266, 328] on input "D" at bounding box center [262, 329] width 7 height 7
radio input "true"
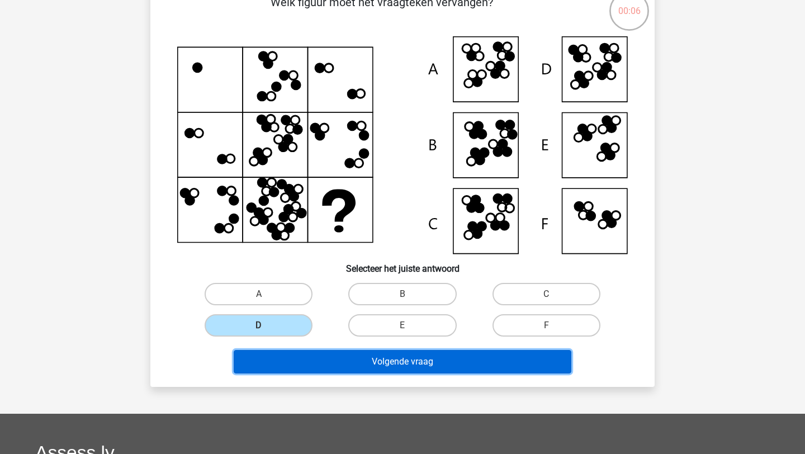
click at [336, 358] on button "Volgende vraag" at bounding box center [403, 361] width 338 height 23
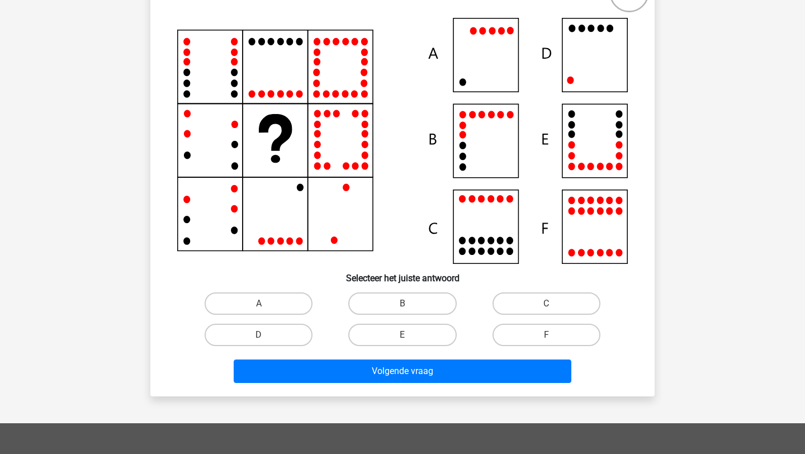
scroll to position [122, 0]
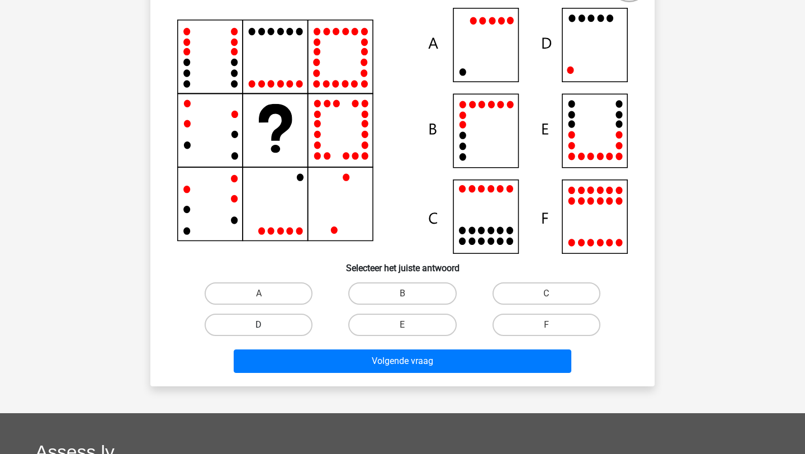
click at [298, 332] on label "D" at bounding box center [259, 325] width 108 height 22
click at [266, 332] on input "D" at bounding box center [262, 328] width 7 height 7
radio input "true"
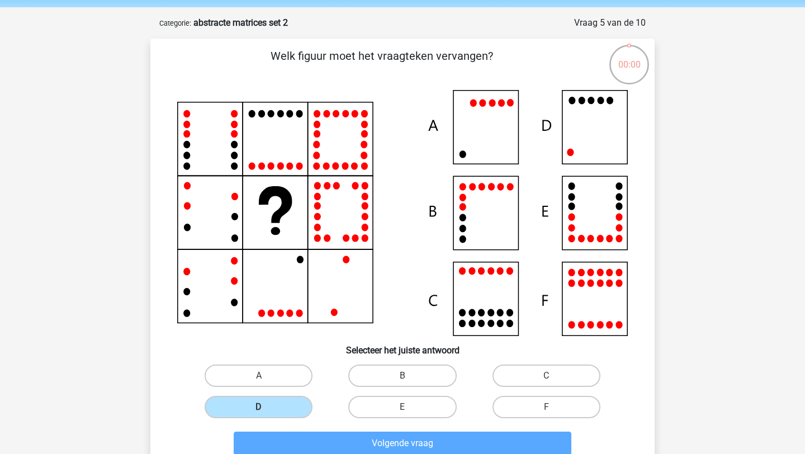
scroll to position [17, 0]
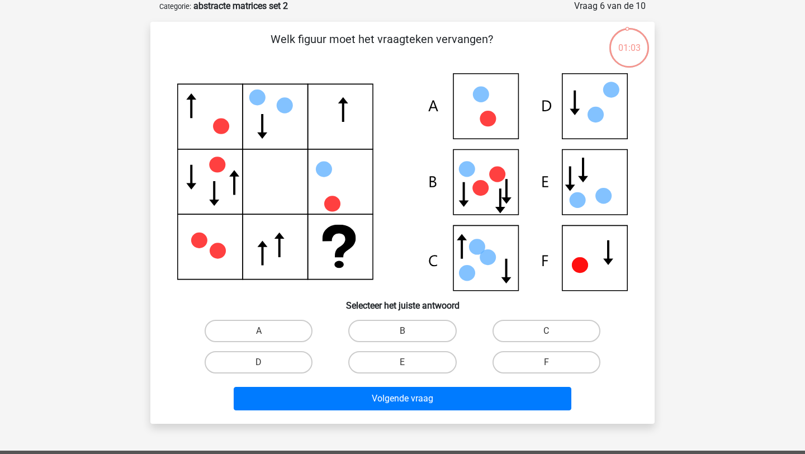
scroll to position [58, 0]
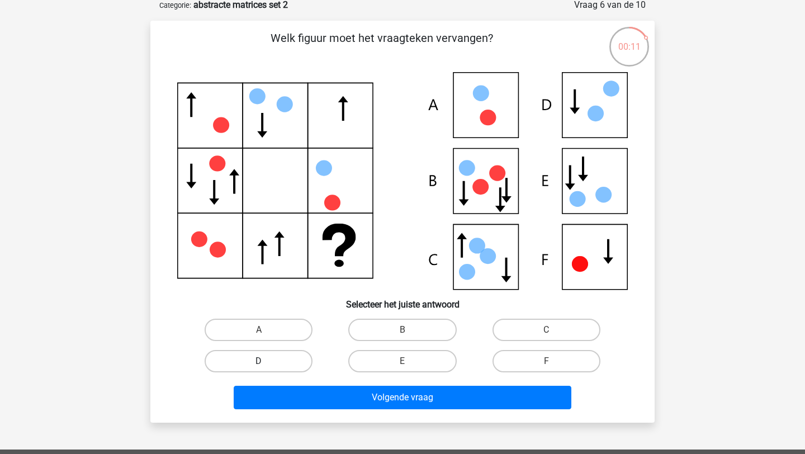
click at [292, 363] on label "D" at bounding box center [259, 361] width 108 height 22
click at [266, 363] on input "D" at bounding box center [262, 364] width 7 height 7
radio input "true"
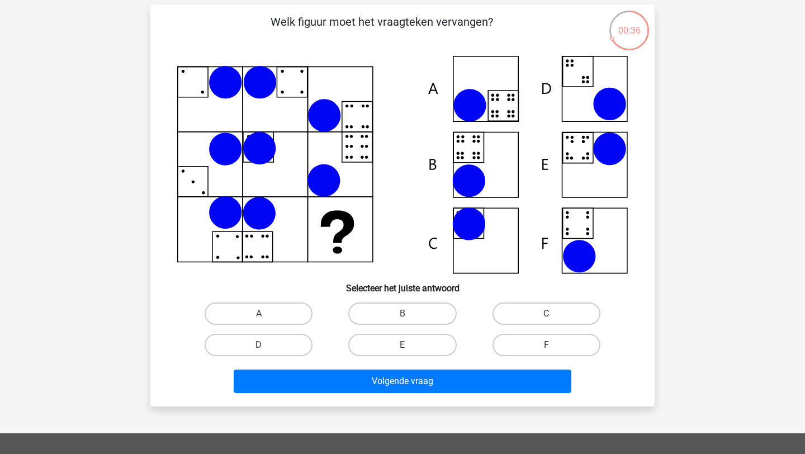
scroll to position [74, 0]
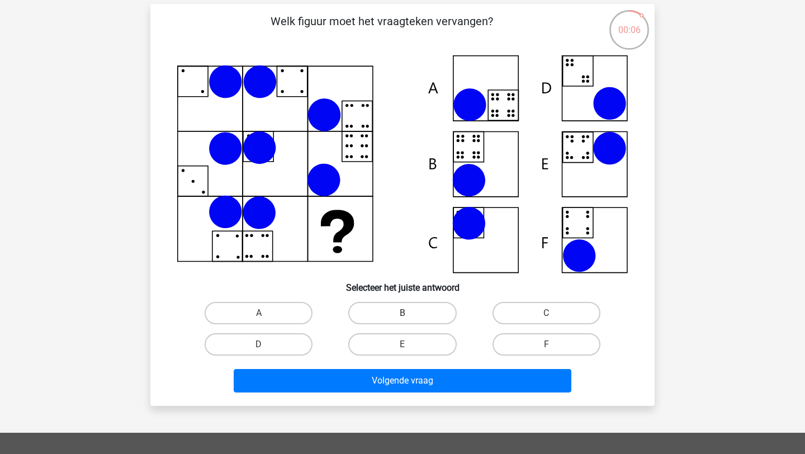
click at [384, 312] on label "B" at bounding box center [402, 313] width 108 height 22
click at [403, 313] on input "B" at bounding box center [406, 316] width 7 height 7
radio input "true"
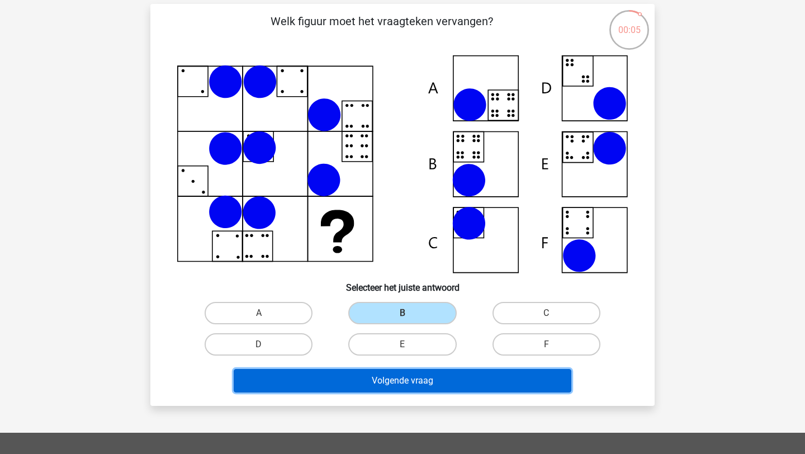
click at [411, 378] on button "Volgende vraag" at bounding box center [403, 380] width 338 height 23
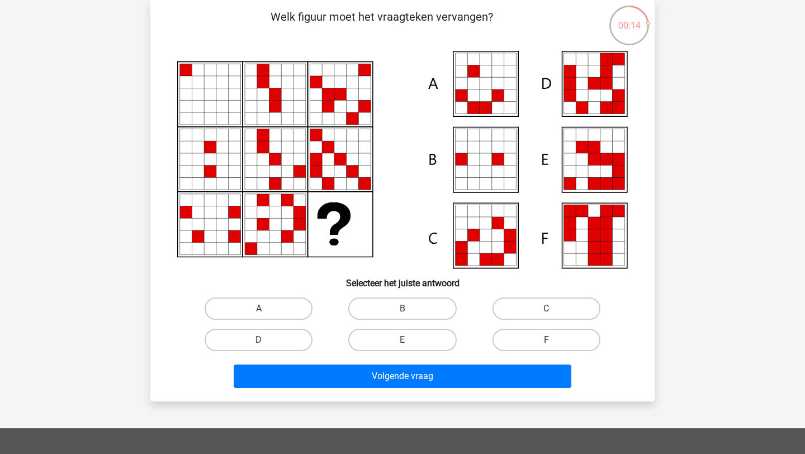
scroll to position [82, 0]
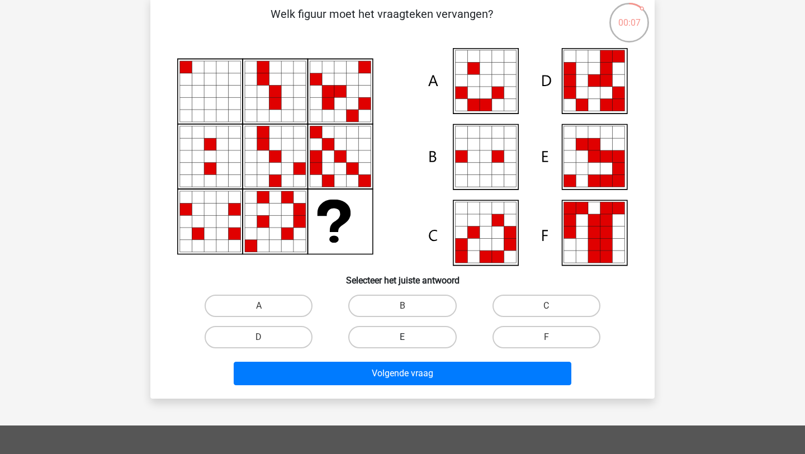
click at [395, 336] on label "E" at bounding box center [402, 337] width 108 height 22
click at [403, 337] on input "E" at bounding box center [406, 340] width 7 height 7
radio input "true"
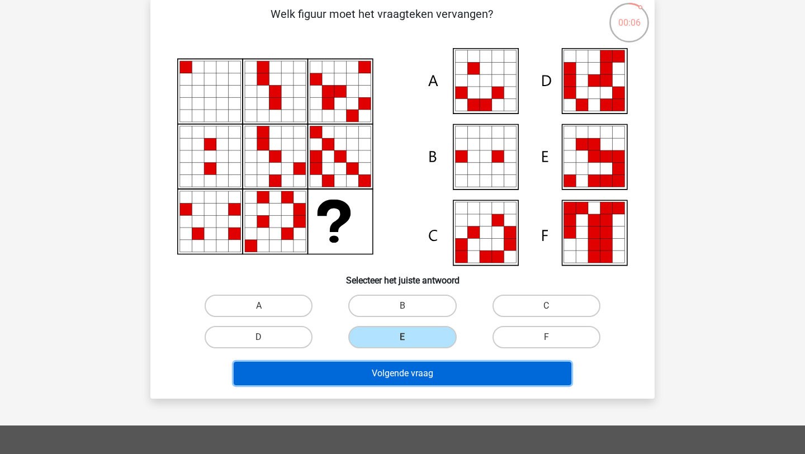
click at [400, 365] on button "Volgende vraag" at bounding box center [403, 373] width 338 height 23
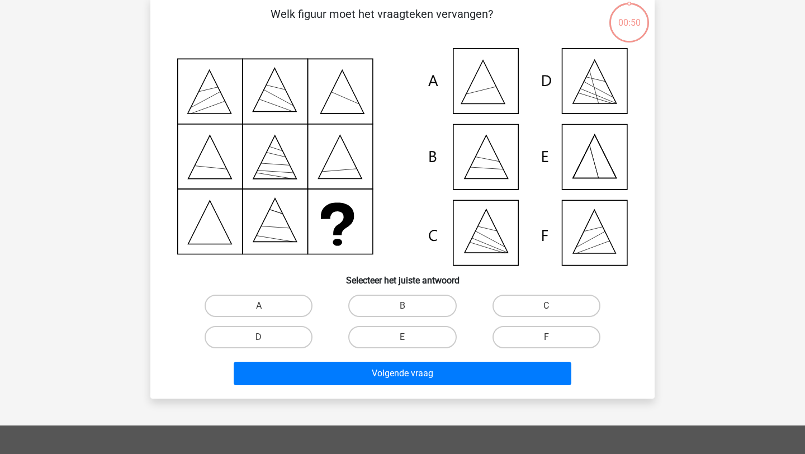
scroll to position [56, 0]
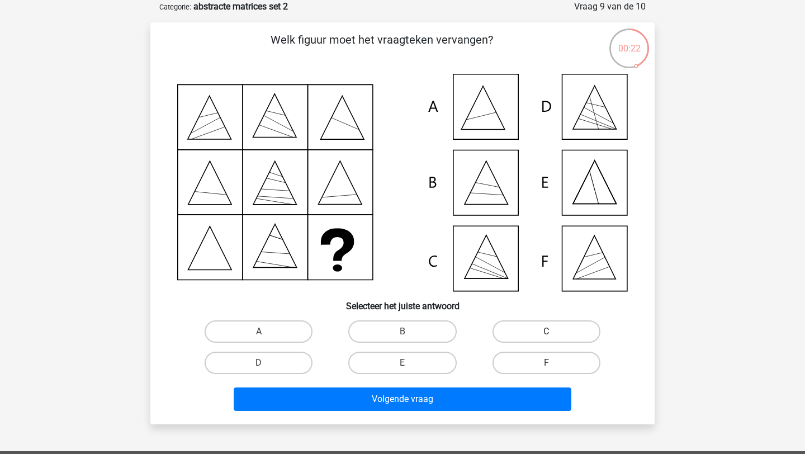
click at [536, 335] on label "C" at bounding box center [547, 331] width 108 height 22
click at [546, 335] on input "C" at bounding box center [549, 335] width 7 height 7
radio input "true"
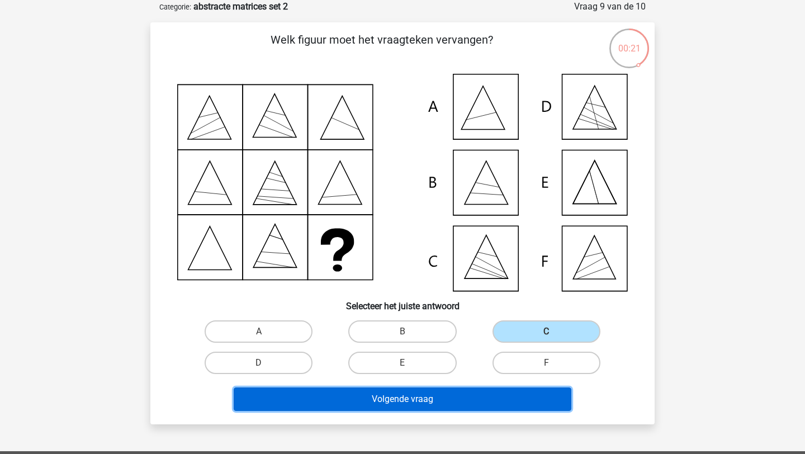
click at [504, 396] on button "Volgende vraag" at bounding box center [403, 399] width 338 height 23
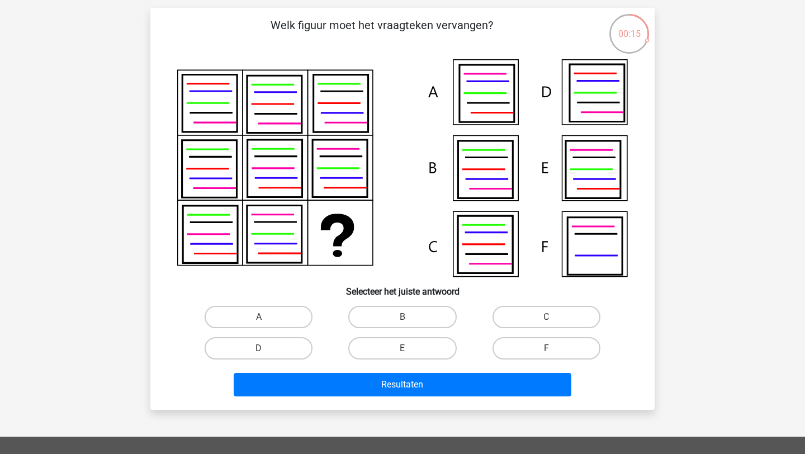
scroll to position [73, 0]
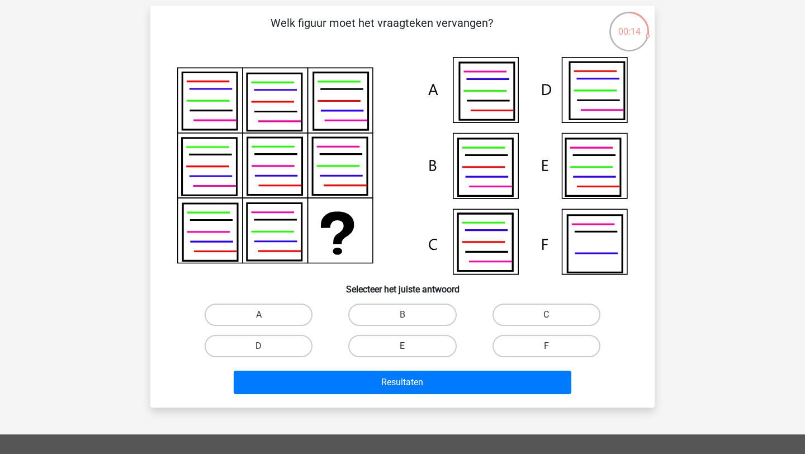
click at [392, 346] on label "E" at bounding box center [402, 346] width 108 height 22
click at [403, 346] on input "E" at bounding box center [406, 349] width 7 height 7
radio input "true"
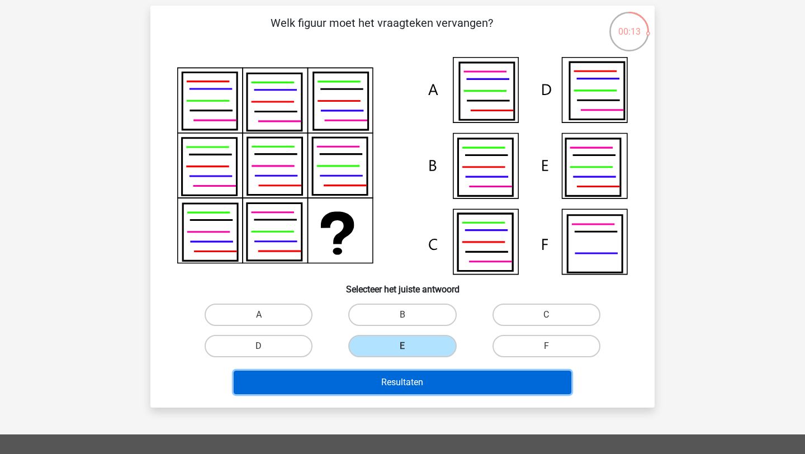
click at [405, 381] on button "Resultaten" at bounding box center [403, 382] width 338 height 23
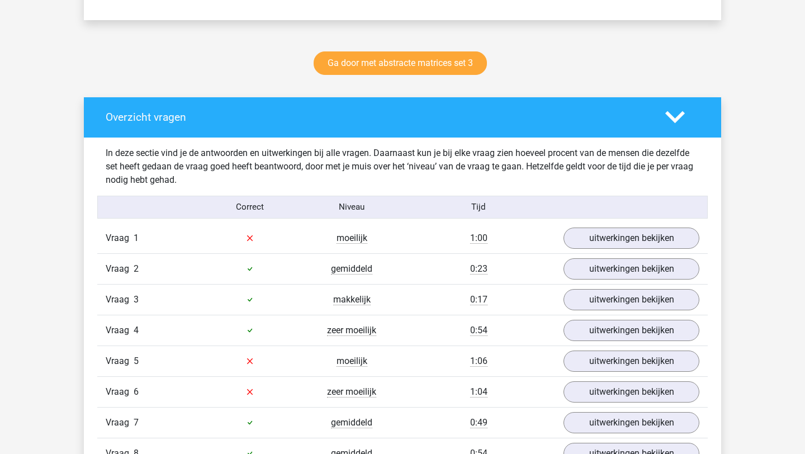
scroll to position [550, 0]
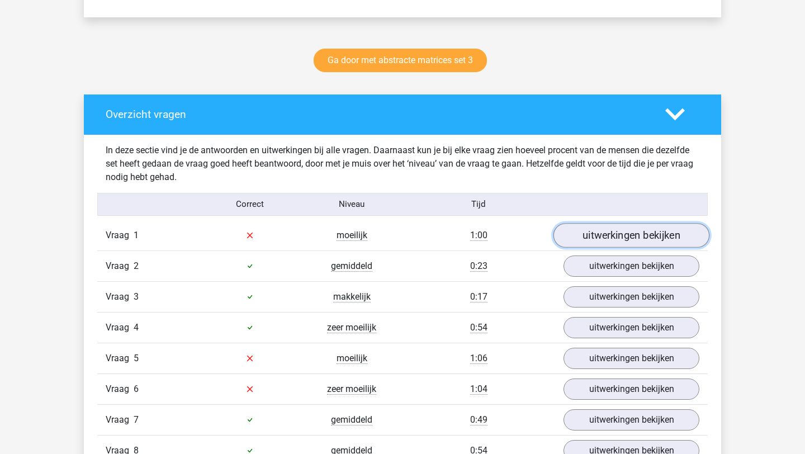
click at [624, 238] on link "uitwerkingen bekijken" at bounding box center [632, 235] width 156 height 25
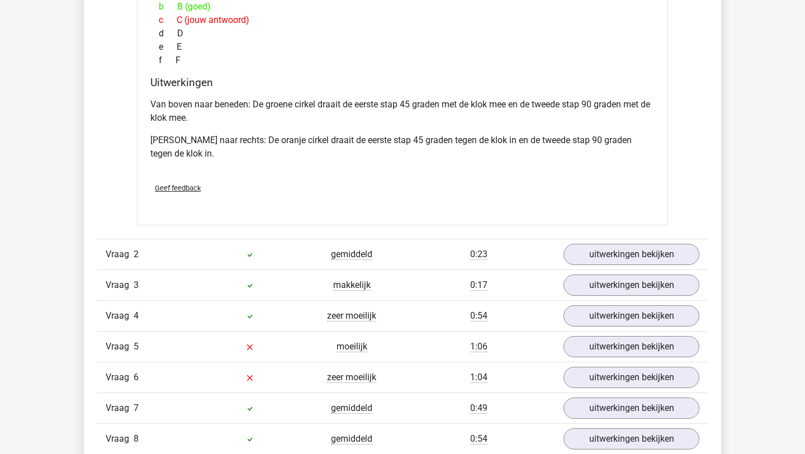
scroll to position [1125, 0]
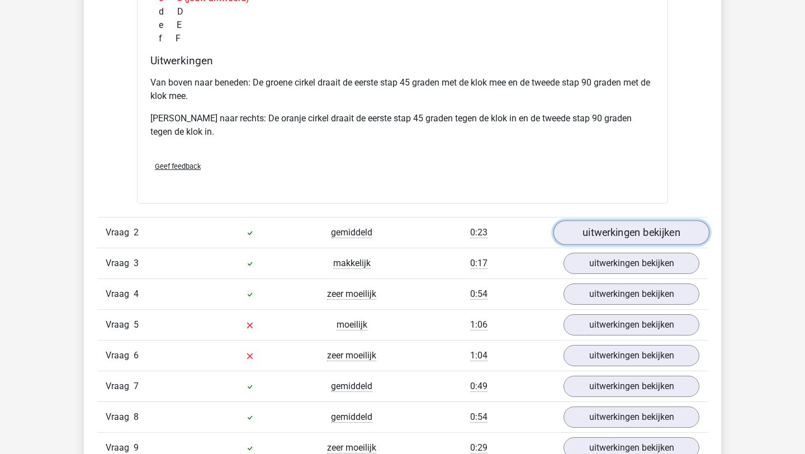
click at [596, 237] on link "uitwerkingen bekijken" at bounding box center [632, 233] width 156 height 25
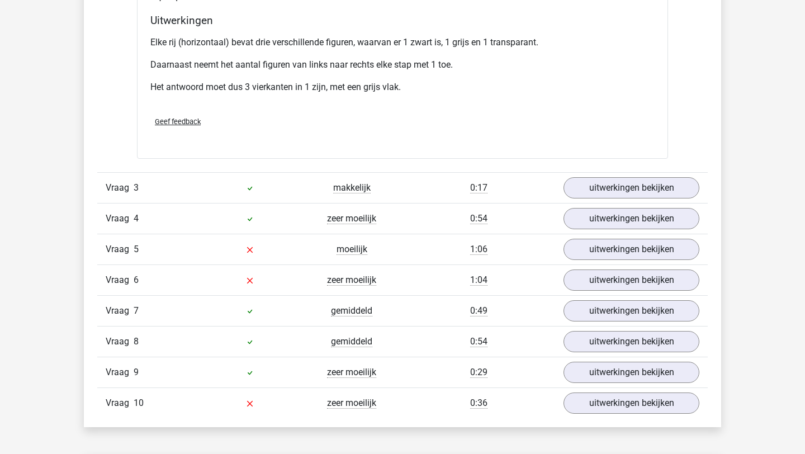
scroll to position [1733, 0]
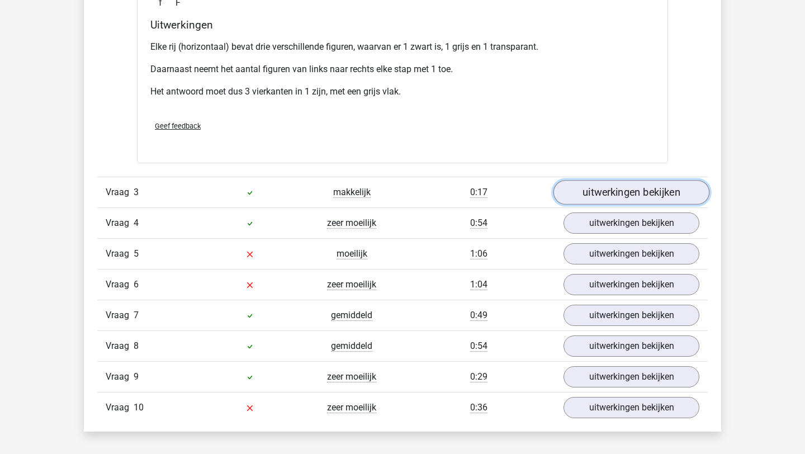
click at [609, 197] on link "uitwerkingen bekijken" at bounding box center [632, 192] width 156 height 25
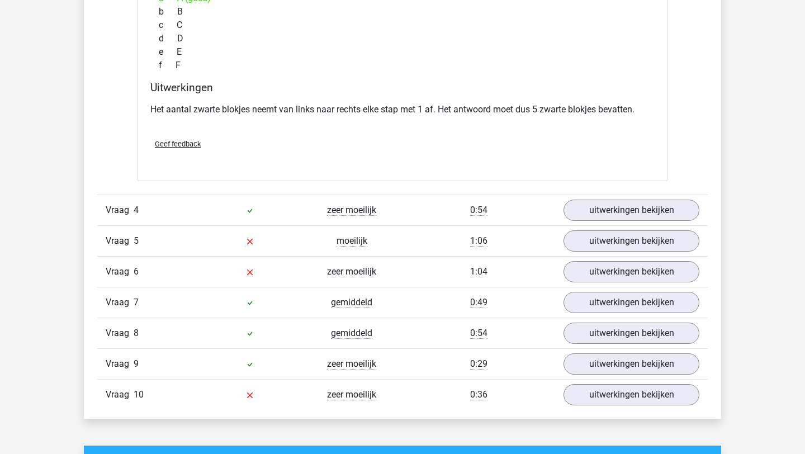
scroll to position [2249, 0]
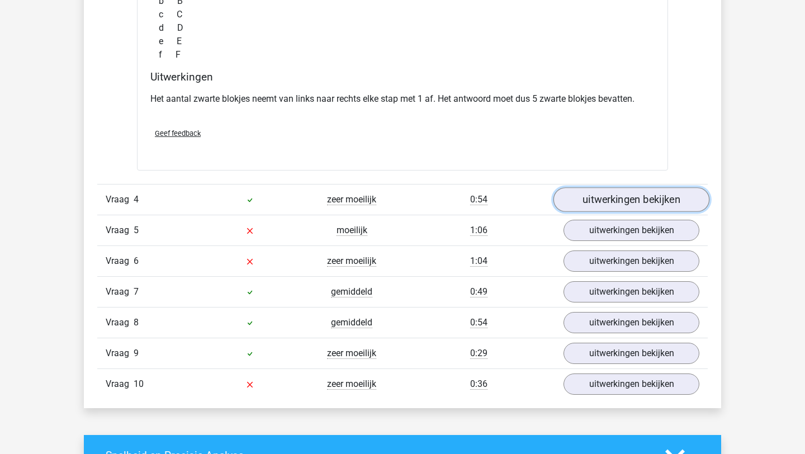
click at [595, 205] on link "uitwerkingen bekijken" at bounding box center [632, 199] width 156 height 25
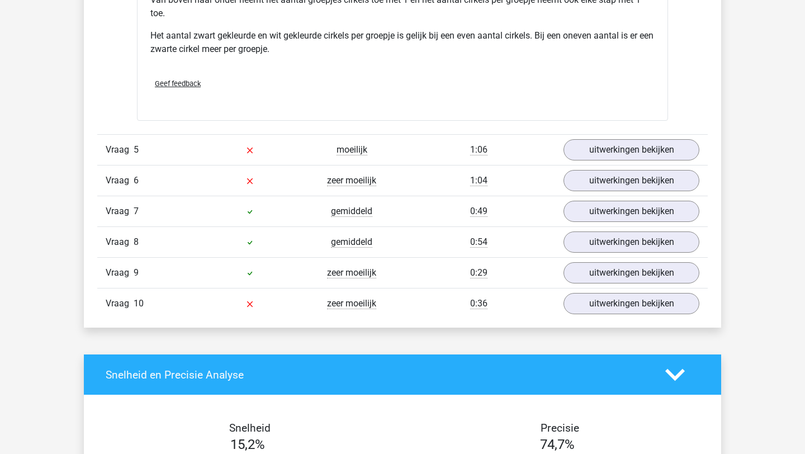
scroll to position [2879, 0]
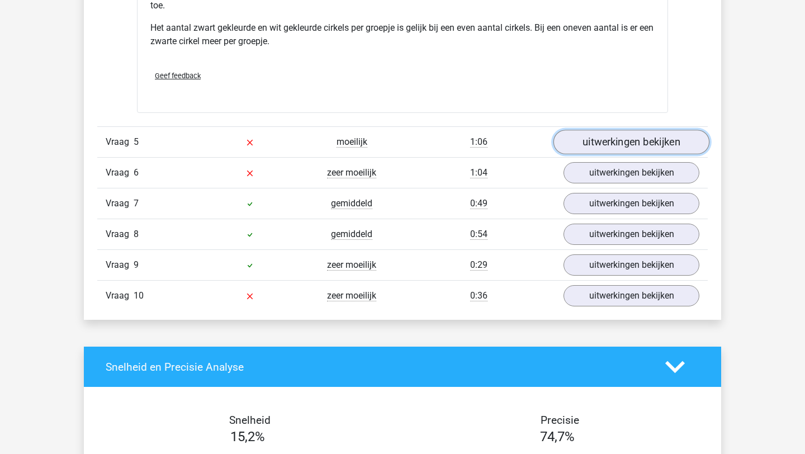
click at [598, 138] on link "uitwerkingen bekijken" at bounding box center [632, 142] width 156 height 25
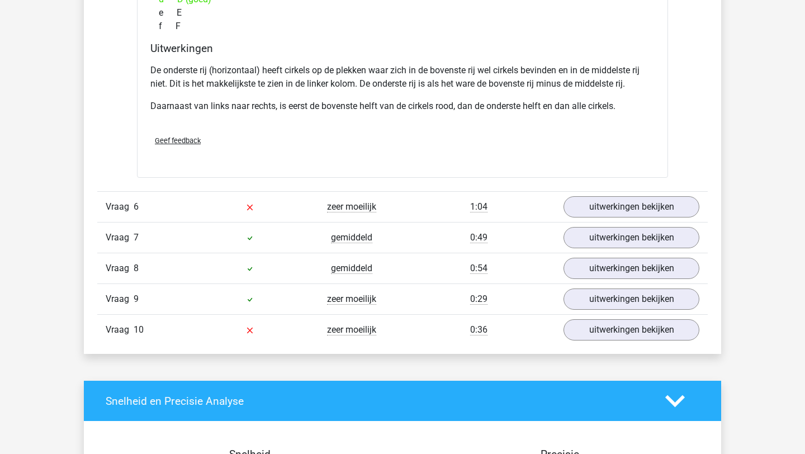
scroll to position [3539, 0]
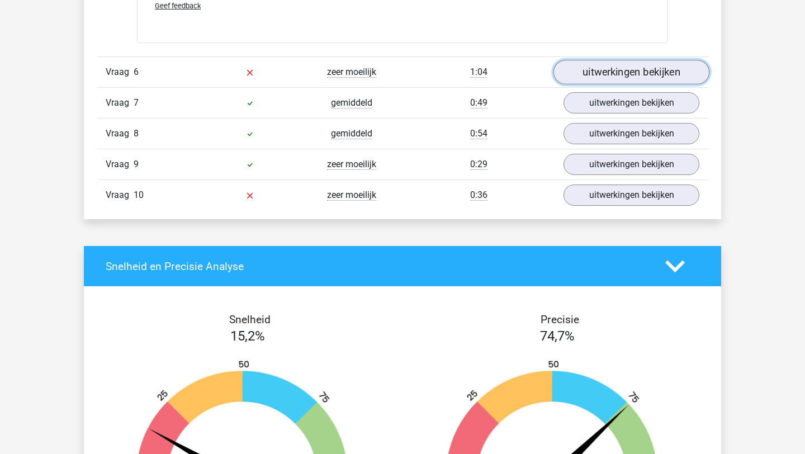
click at [615, 70] on link "uitwerkingen bekijken" at bounding box center [632, 72] width 156 height 25
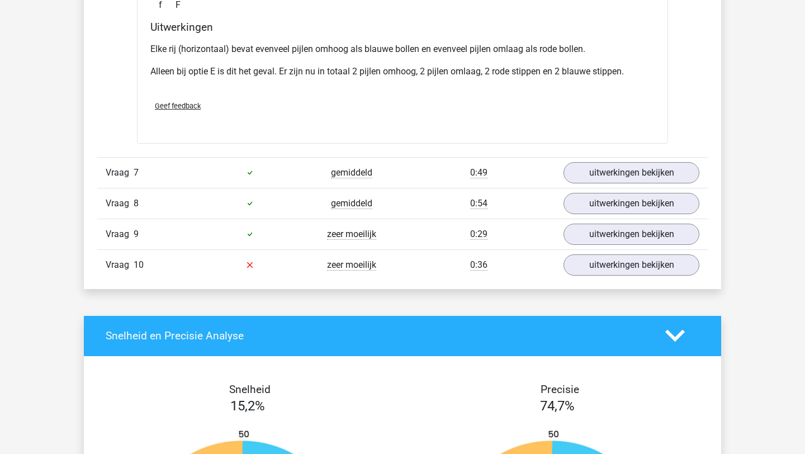
scroll to position [3986, 0]
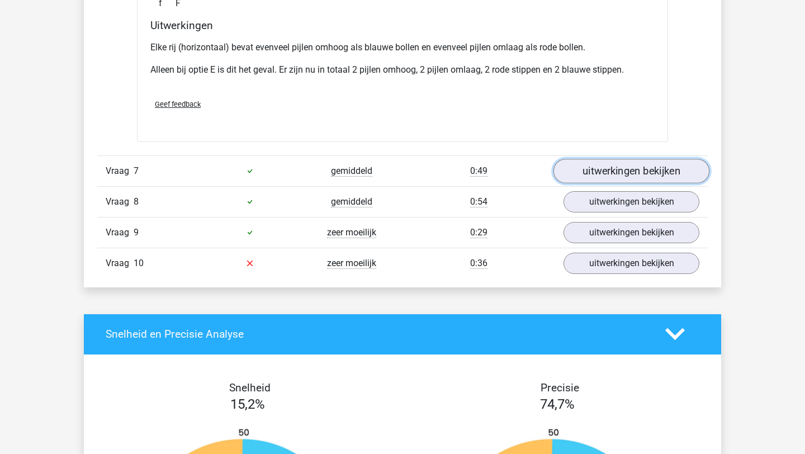
click at [590, 173] on link "uitwerkingen bekijken" at bounding box center [632, 171] width 156 height 25
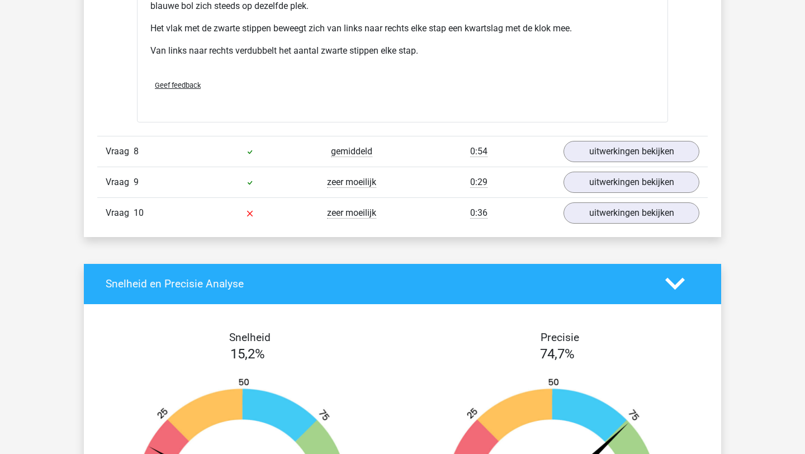
scroll to position [4582, 0]
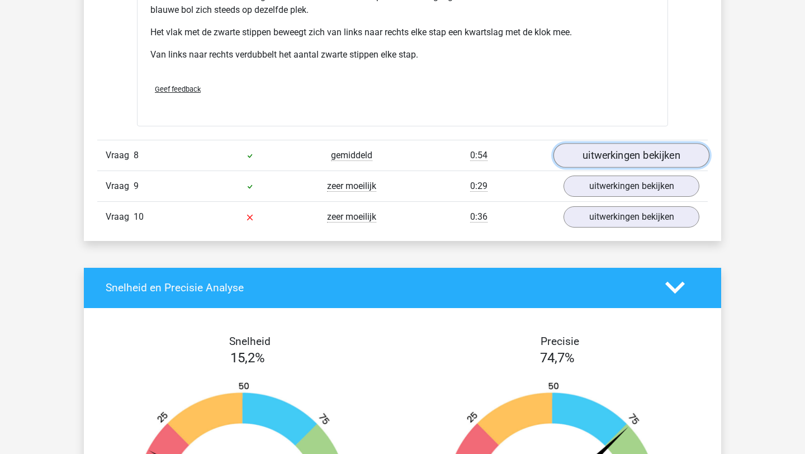
click at [619, 159] on link "uitwerkingen bekijken" at bounding box center [632, 155] width 156 height 25
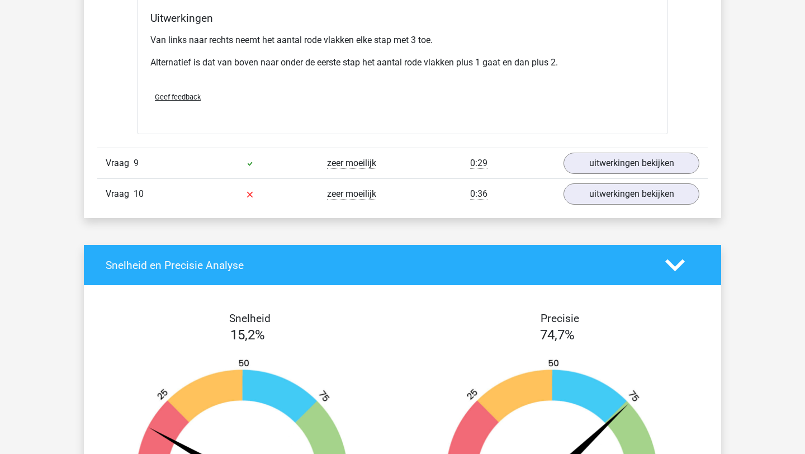
scroll to position [5119, 0]
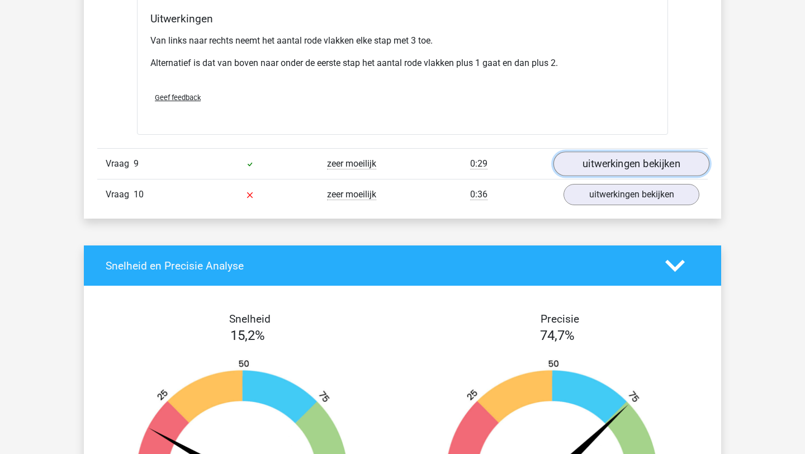
click at [619, 175] on link "uitwerkingen bekijken" at bounding box center [632, 164] width 156 height 25
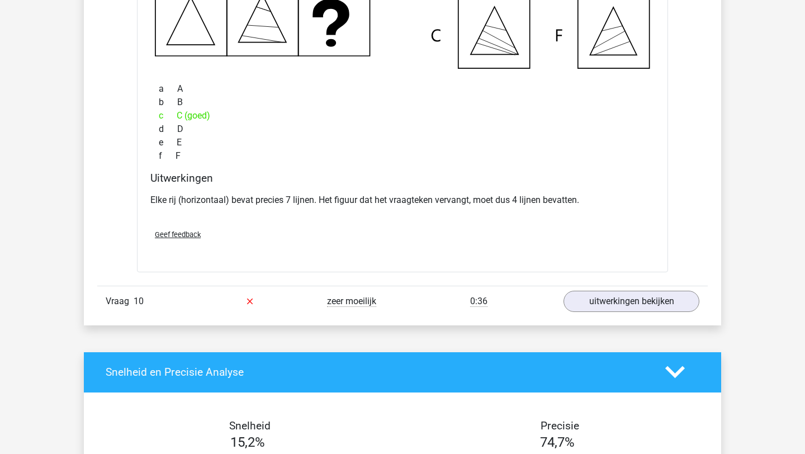
scroll to position [5514, 0]
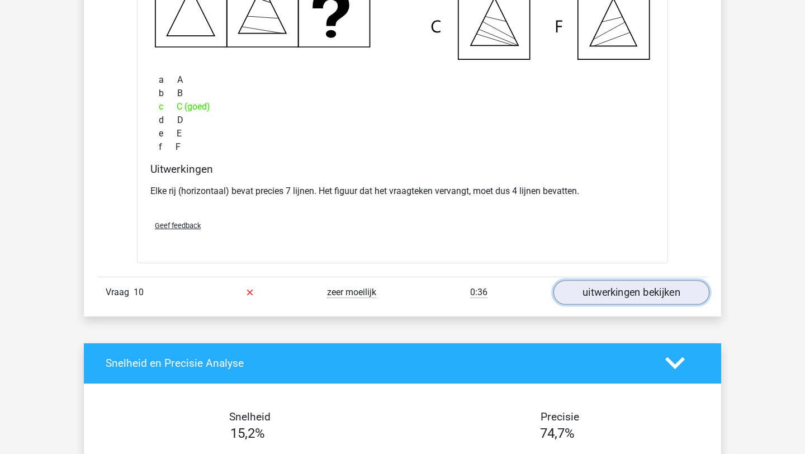
click at [608, 288] on link "uitwerkingen bekijken" at bounding box center [632, 292] width 156 height 25
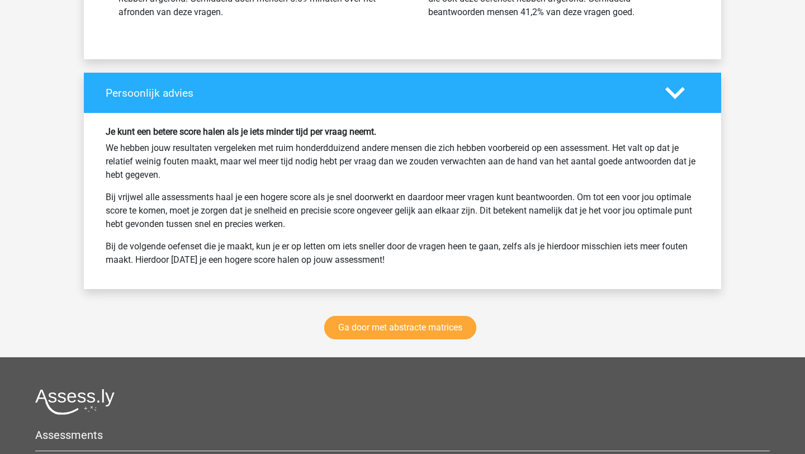
scroll to position [6749, 0]
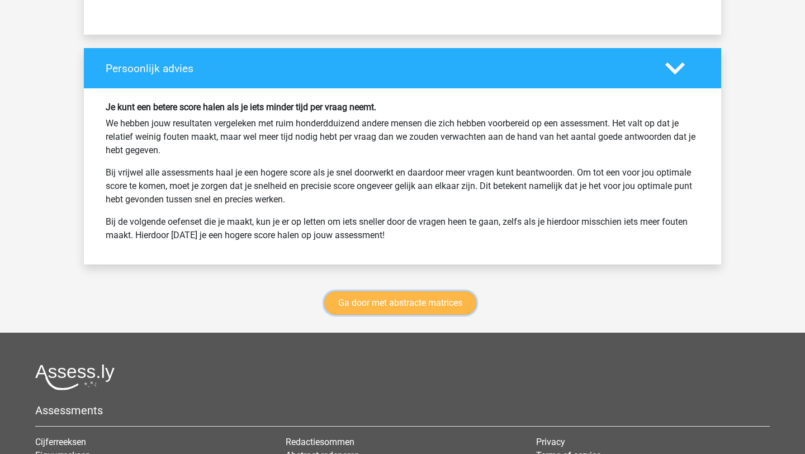
click at [411, 298] on link "Ga door met abstracte matrices" at bounding box center [400, 302] width 152 height 23
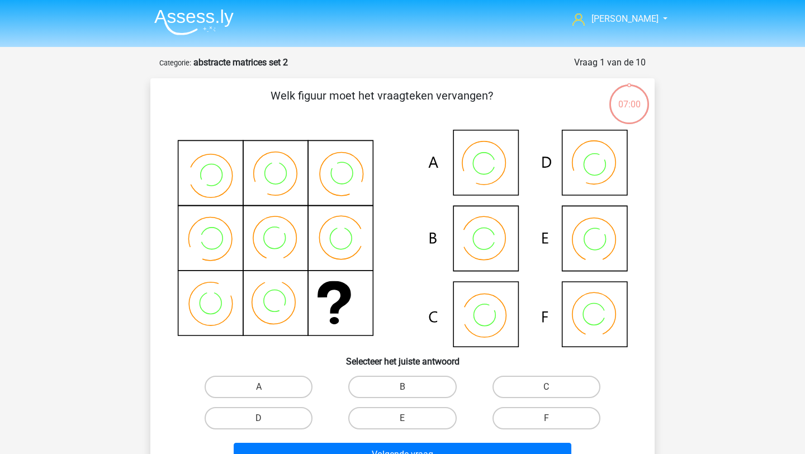
scroll to position [73, 0]
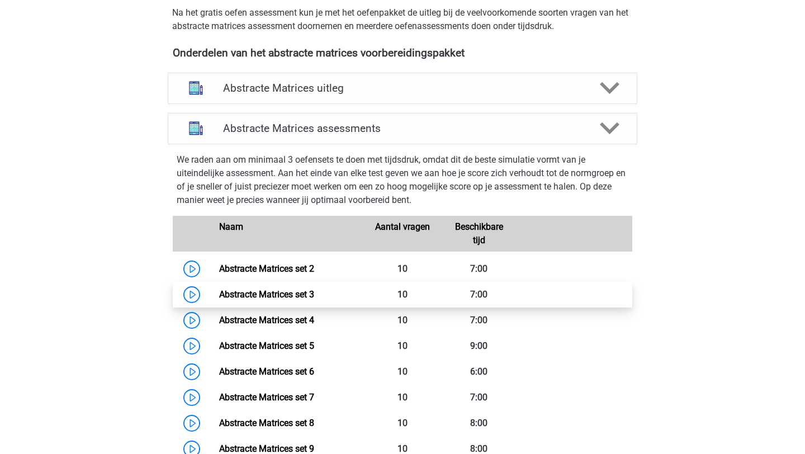
scroll to position [453, 0]
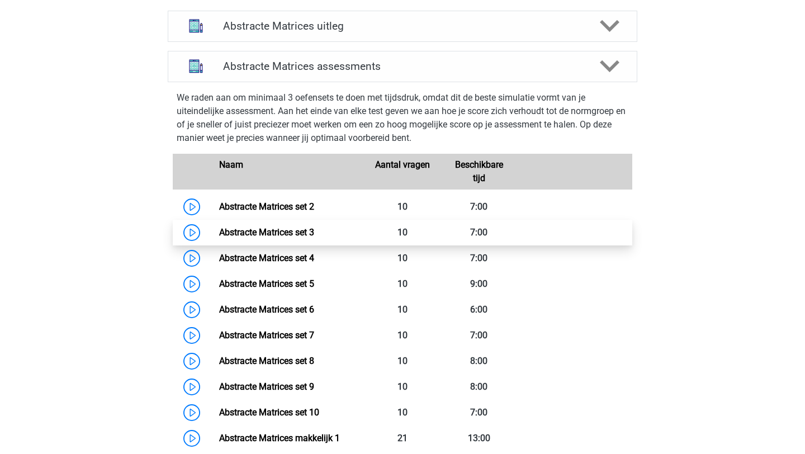
click at [286, 234] on link "Abstracte Matrices set 3" at bounding box center [266, 232] width 95 height 11
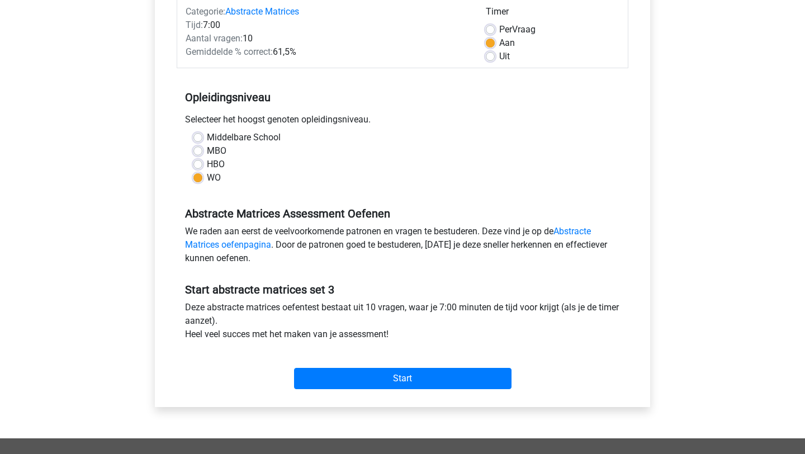
scroll to position [152, 0]
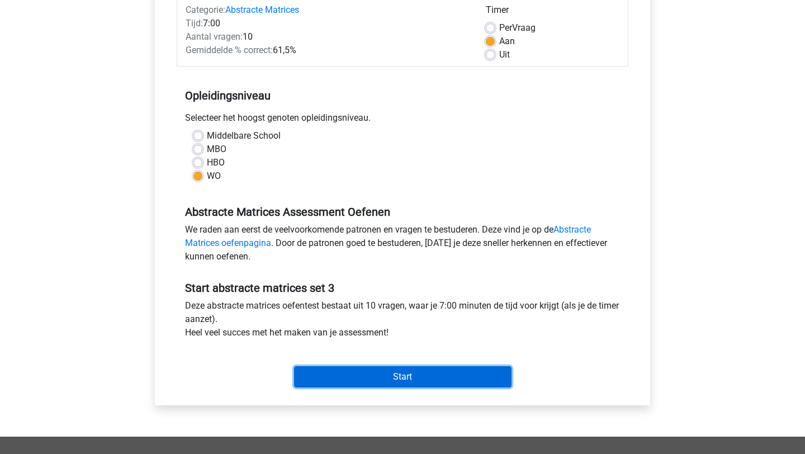
click at [403, 375] on input "Start" at bounding box center [403, 376] width 218 height 21
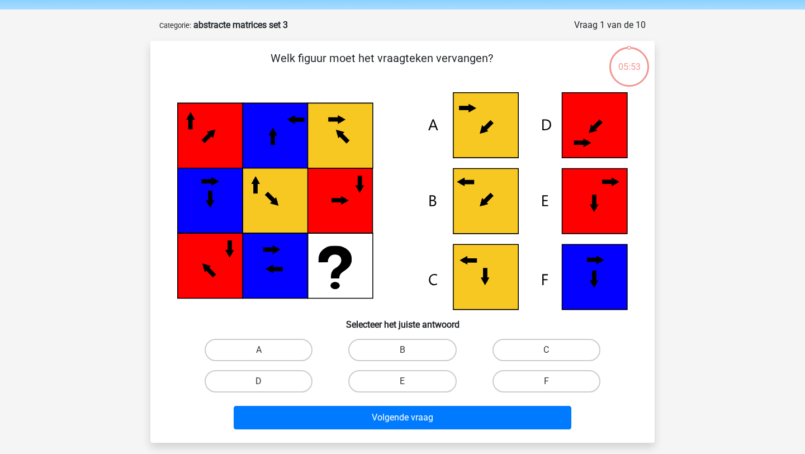
scroll to position [41, 0]
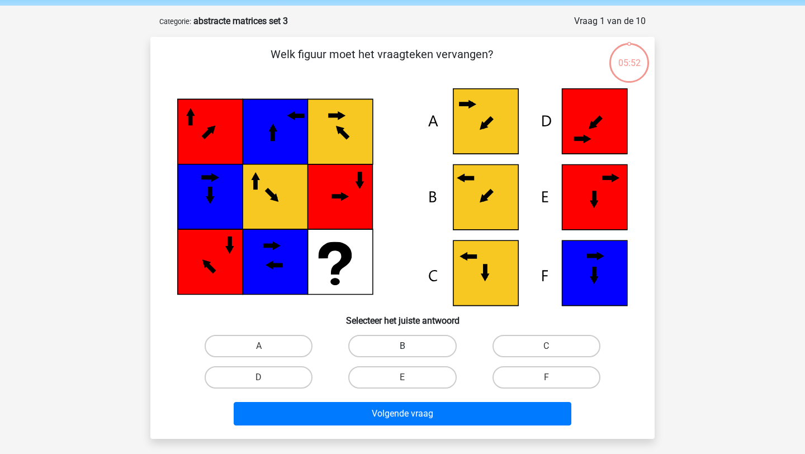
click at [436, 344] on label "B" at bounding box center [402, 346] width 108 height 22
click at [410, 346] on input "B" at bounding box center [406, 349] width 7 height 7
radio input "true"
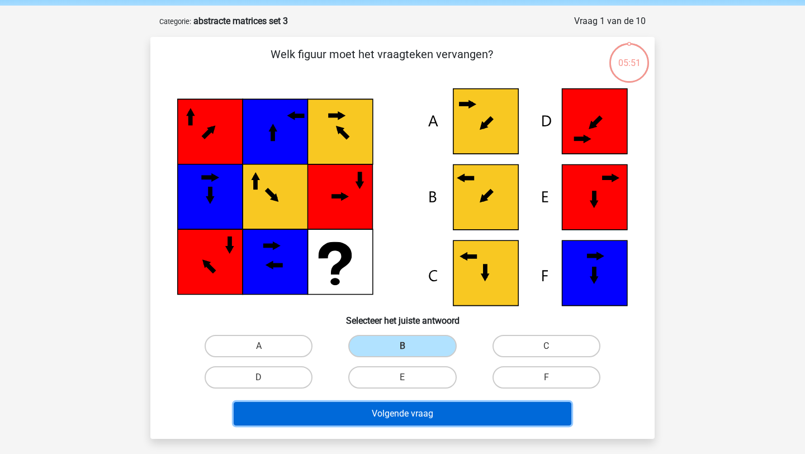
click at [447, 411] on button "Volgende vraag" at bounding box center [403, 413] width 338 height 23
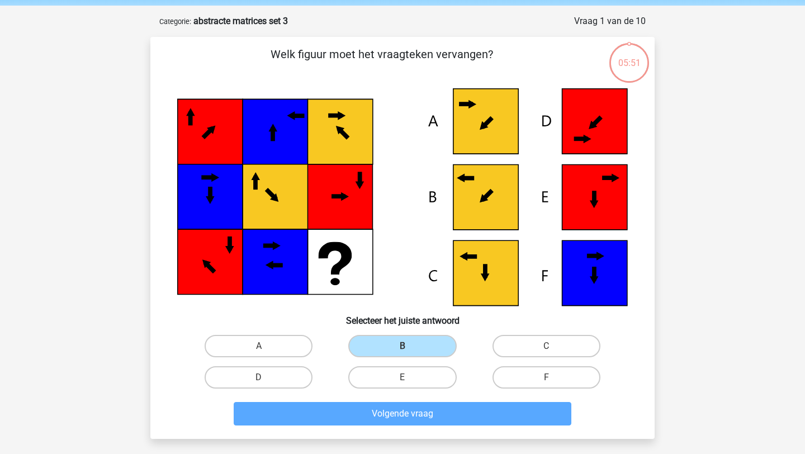
scroll to position [56, 0]
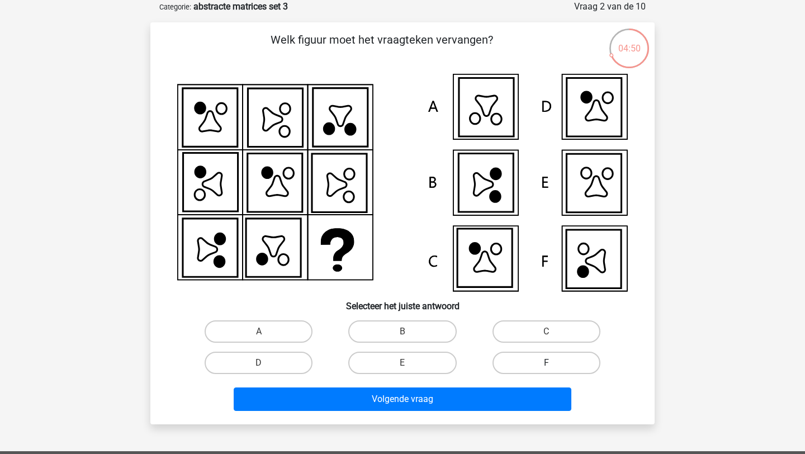
click at [521, 367] on label "F" at bounding box center [547, 363] width 108 height 22
click at [546, 367] on input "F" at bounding box center [549, 366] width 7 height 7
radio input "true"
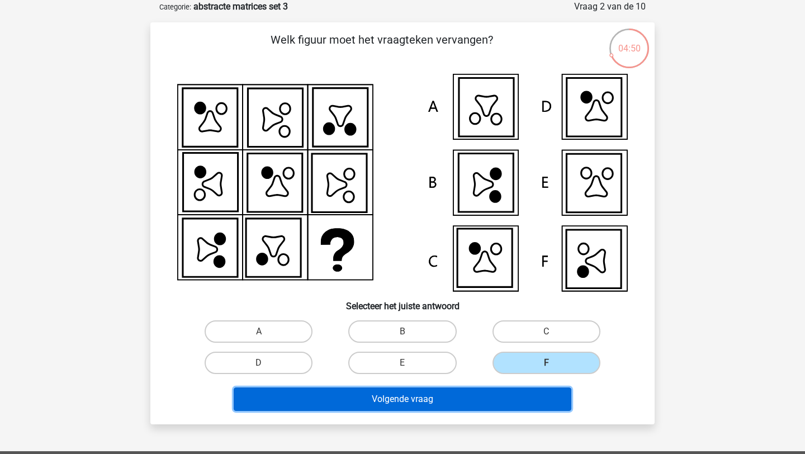
click at [504, 407] on button "Volgende vraag" at bounding box center [403, 399] width 338 height 23
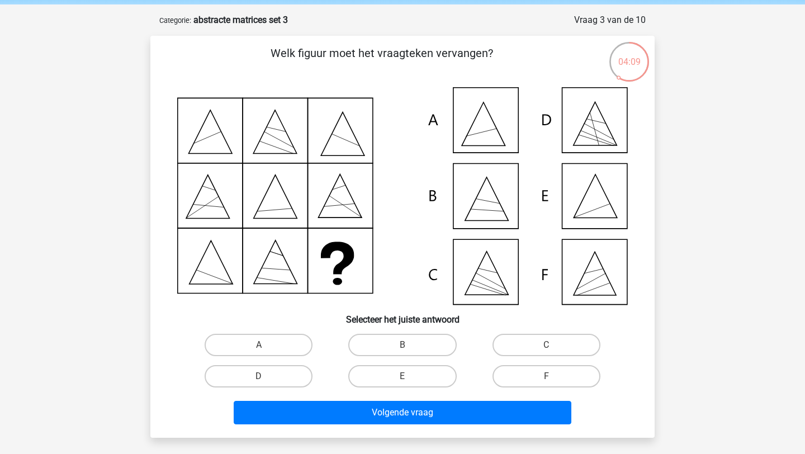
scroll to position [43, 0]
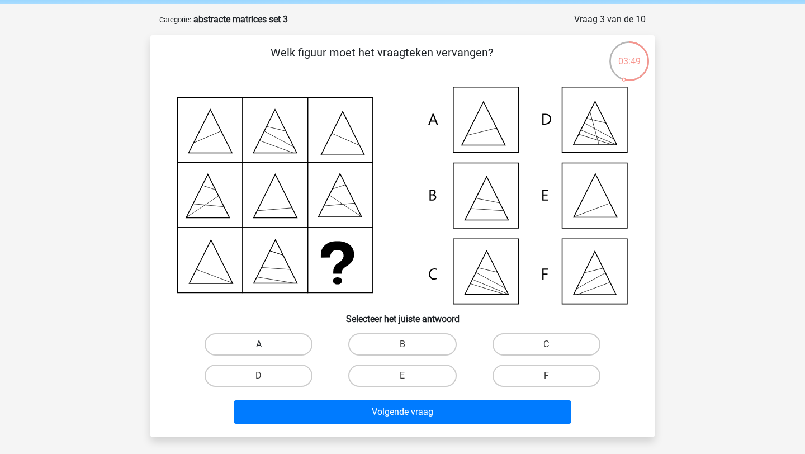
click at [281, 350] on label "A" at bounding box center [259, 344] width 108 height 22
click at [266, 350] on input "A" at bounding box center [262, 348] width 7 height 7
radio input "true"
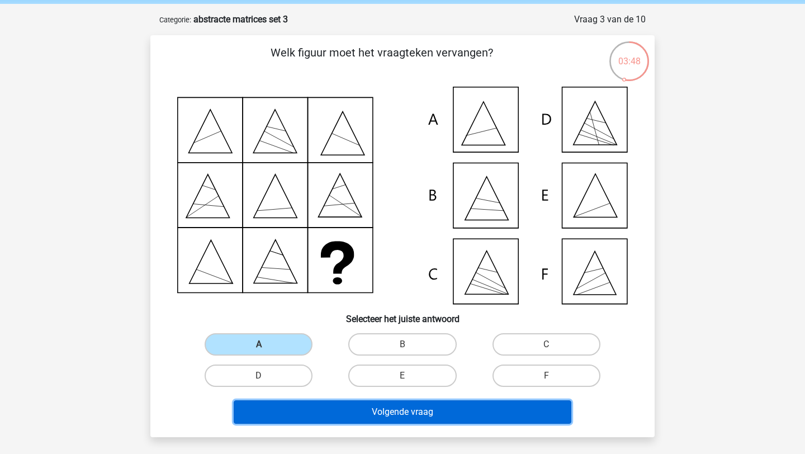
click at [322, 409] on button "Volgende vraag" at bounding box center [403, 411] width 338 height 23
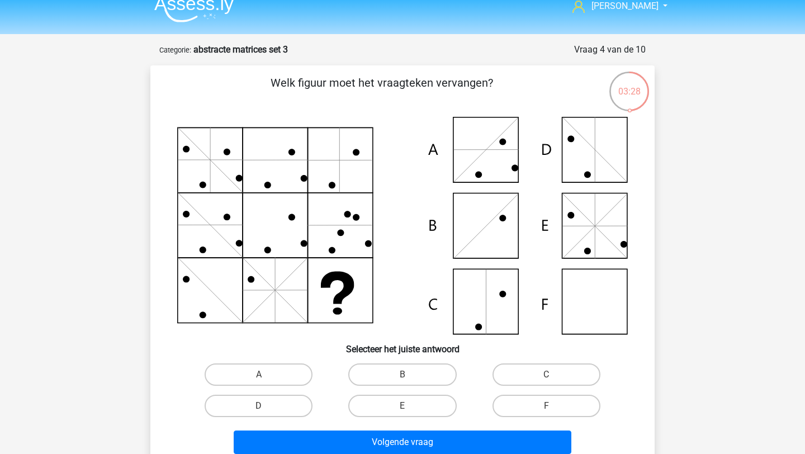
scroll to position [13, 0]
